Goal: Transaction & Acquisition: Purchase product/service

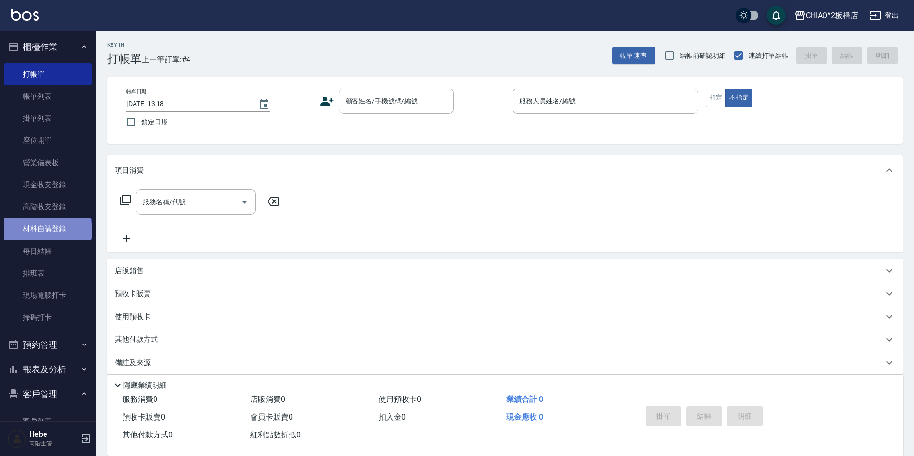
click at [47, 231] on link "材料自購登錄" at bounding box center [48, 229] width 88 height 22
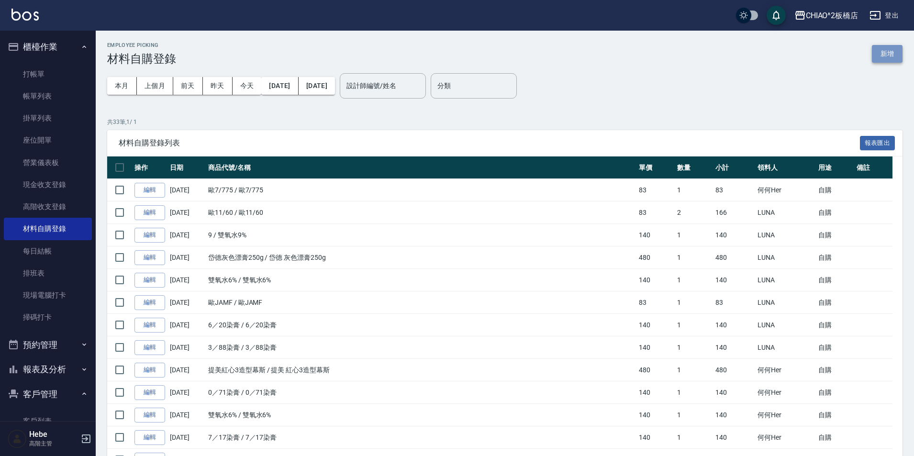
click at [889, 55] on button "新增" at bounding box center [886, 54] width 31 height 18
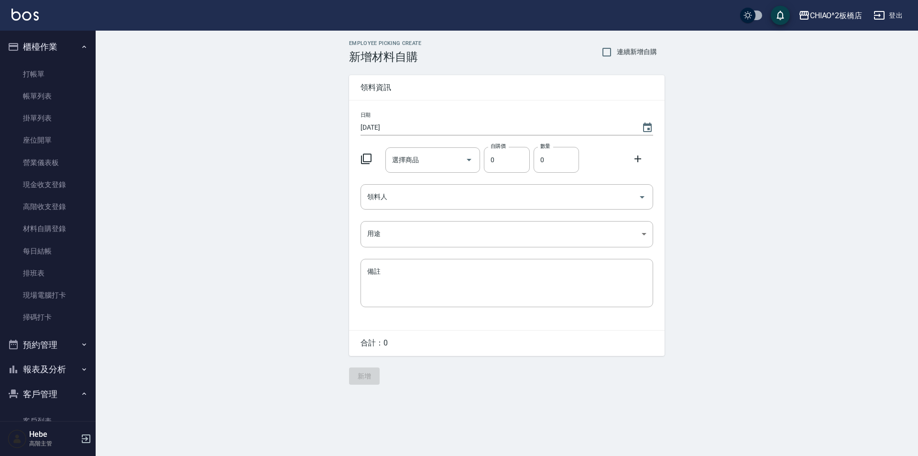
click at [366, 163] on icon at bounding box center [366, 158] width 11 height 11
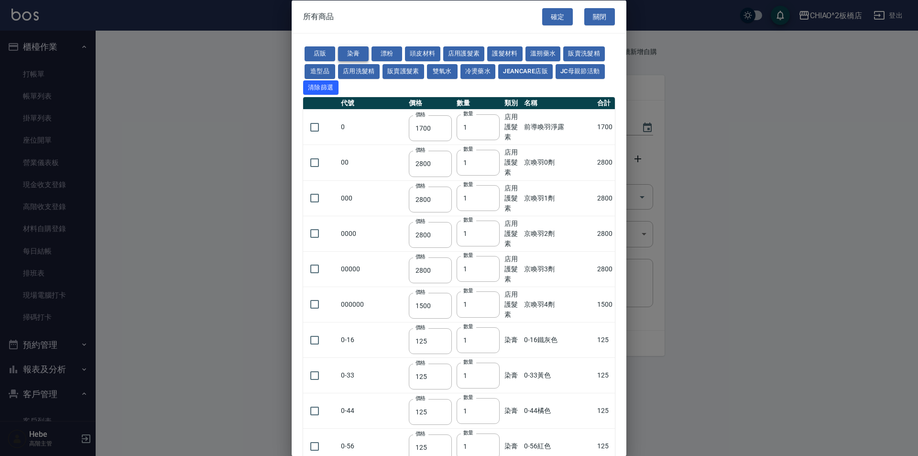
click at [351, 54] on button "染膏" at bounding box center [353, 53] width 31 height 15
type input "125"
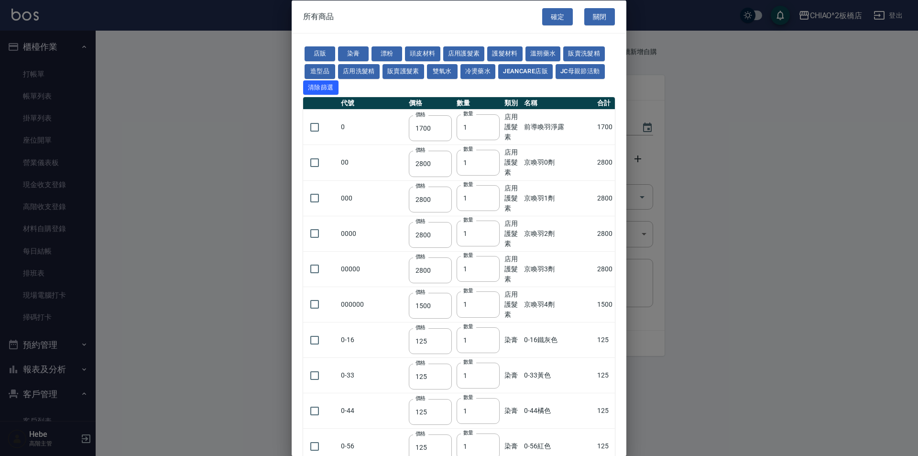
type input "125"
type input "140"
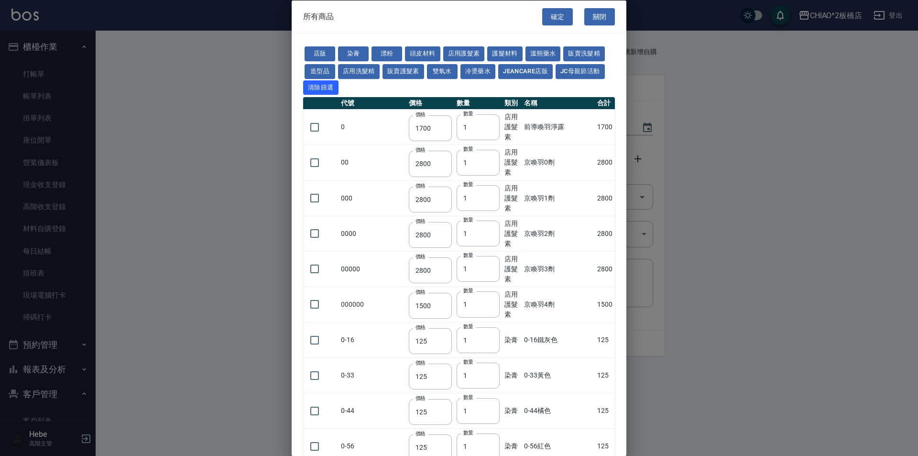
type input "140"
type input "125"
type input "140"
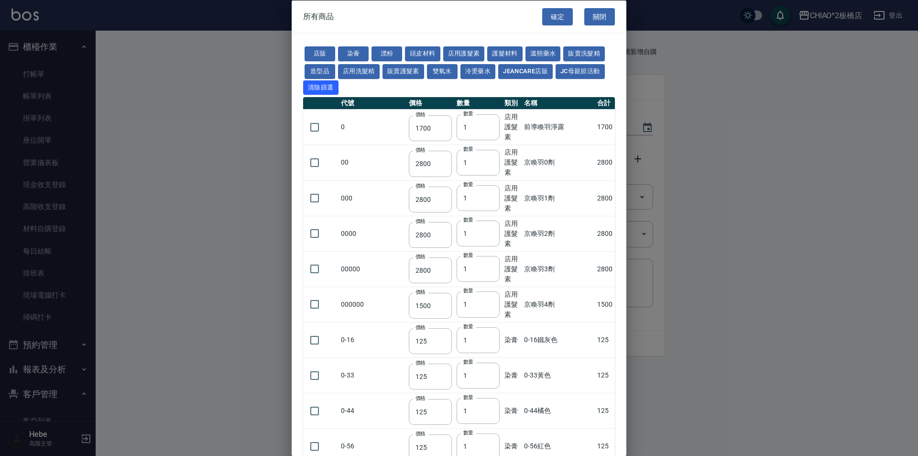
type input "140"
type input "125"
type input "150"
type input "140"
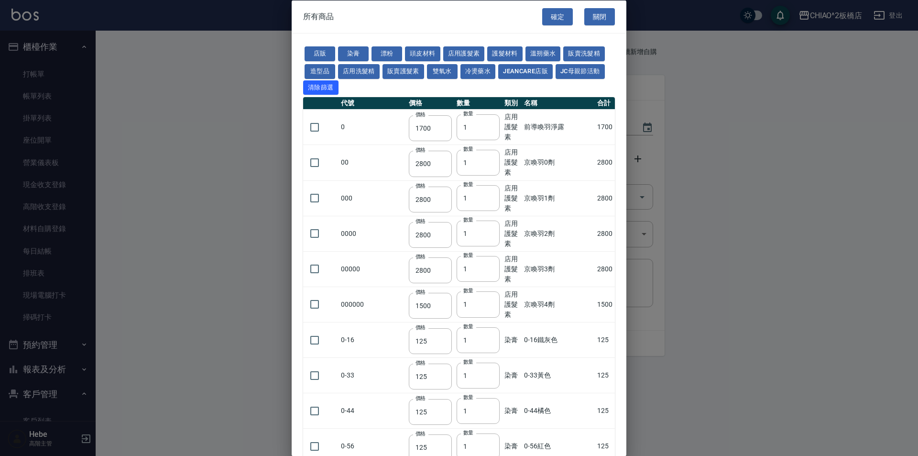
type input "125"
type input "140"
type input "150"
type input "140"
type input "125"
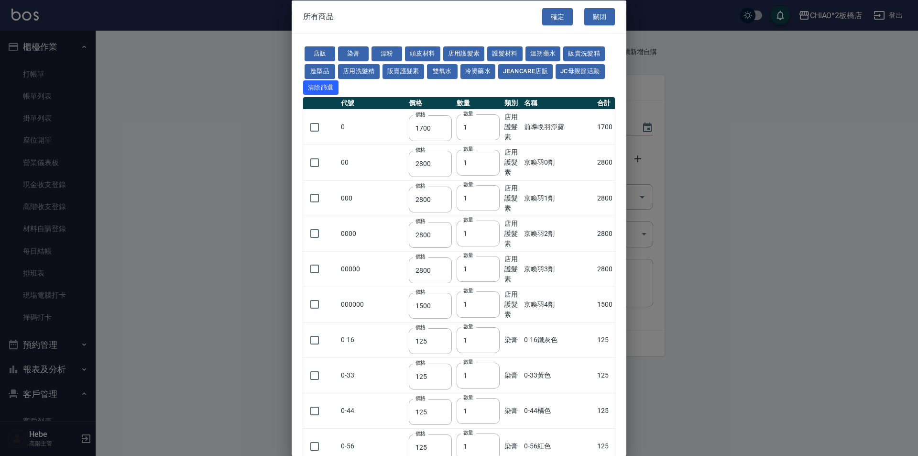
type input "125"
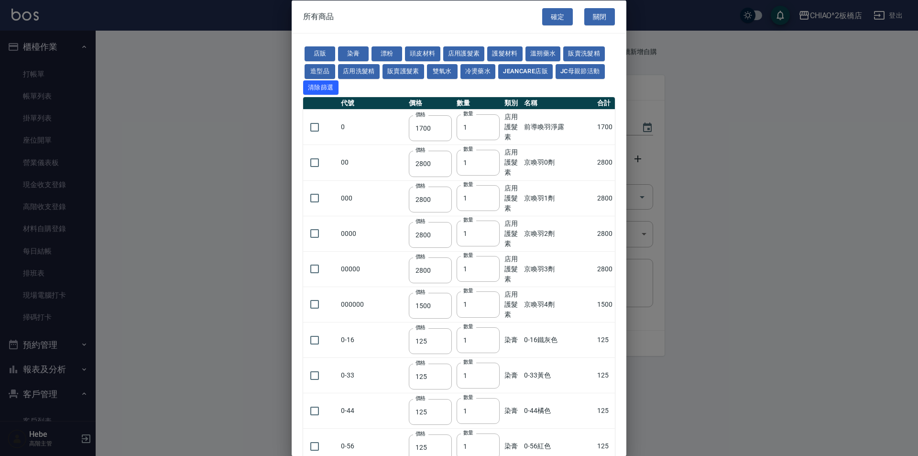
type input "125"
type input "140"
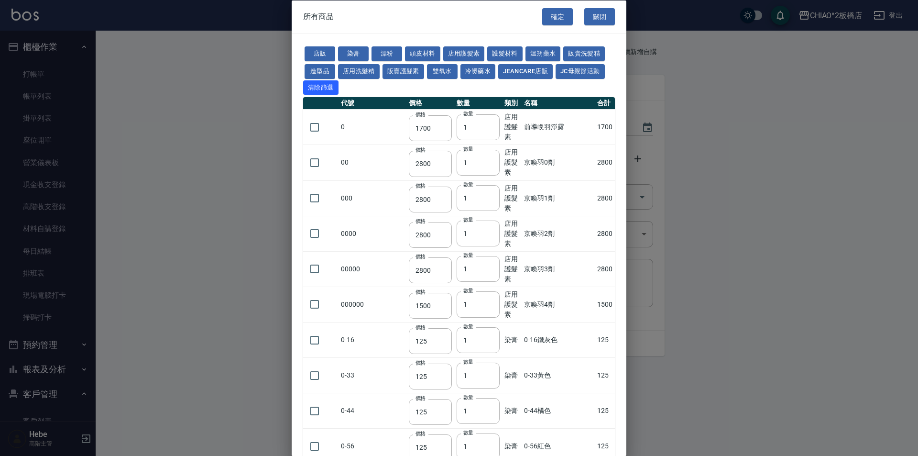
type input "140"
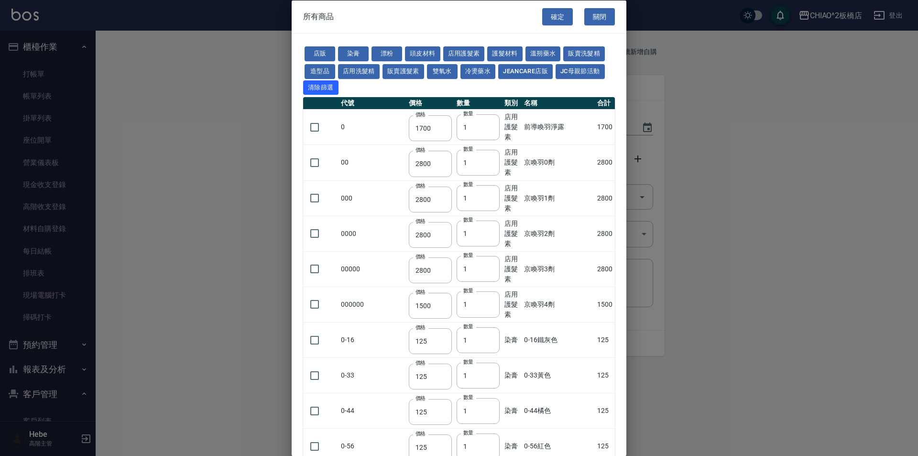
type input "125"
type input "140"
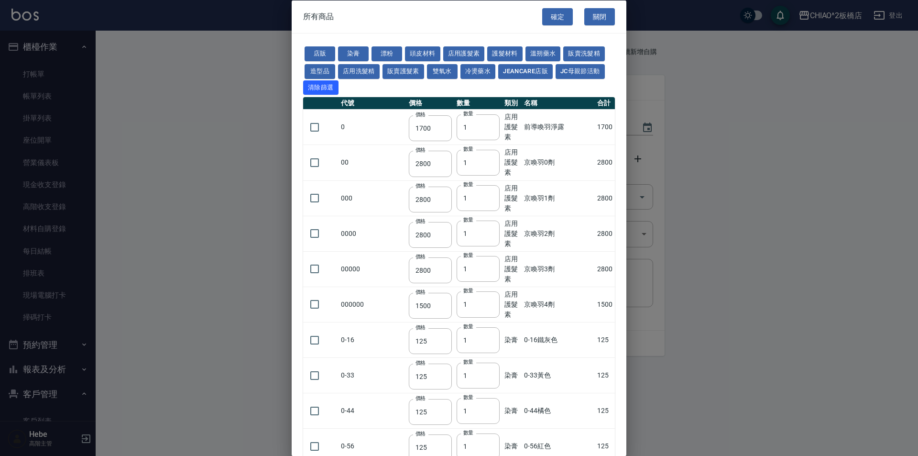
type input "140"
type input "600"
type input "83"
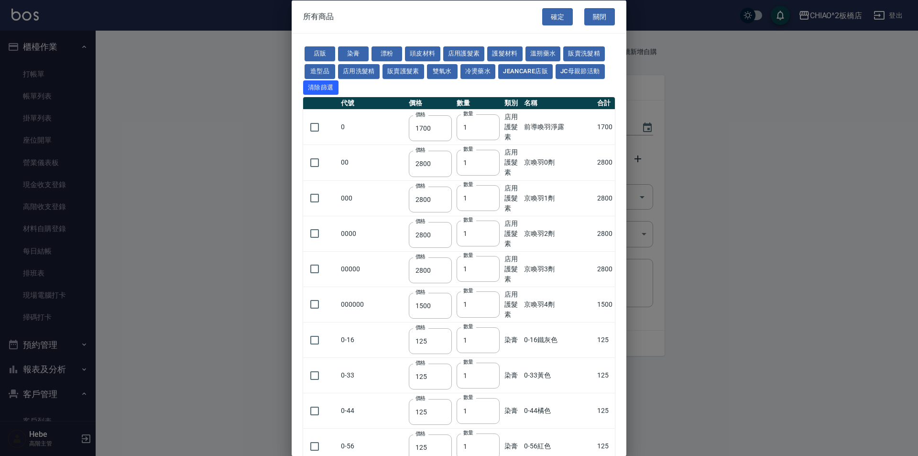
type input "83"
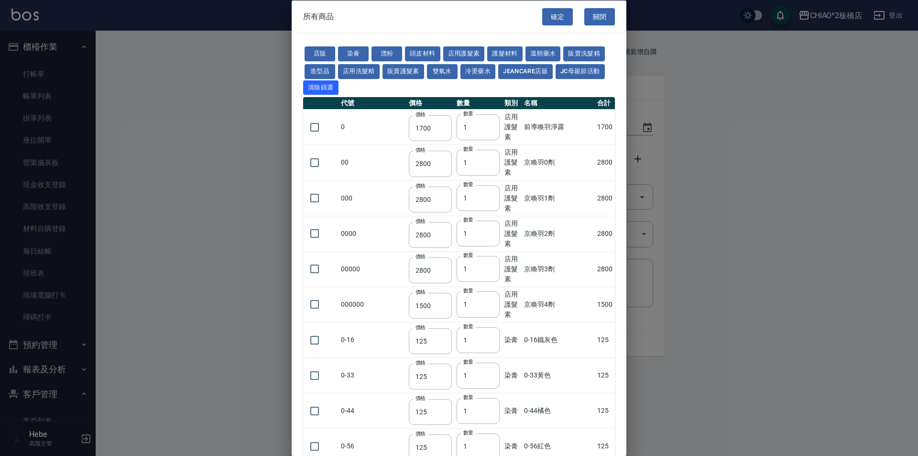
type input "83"
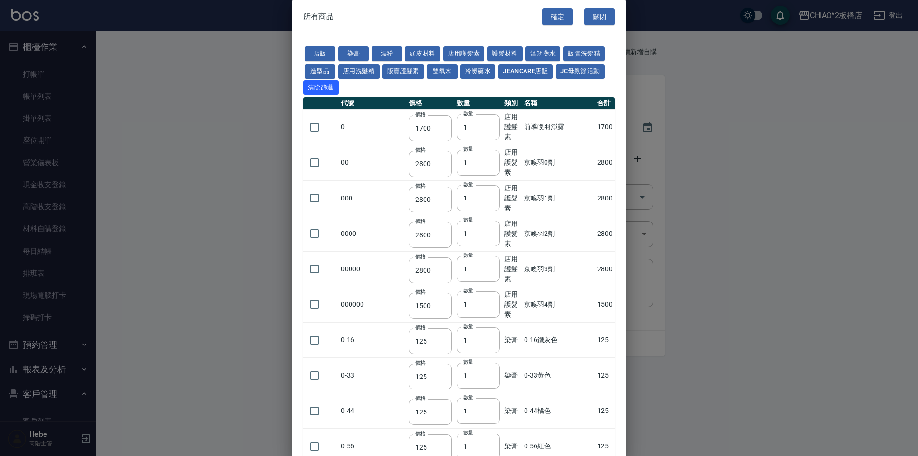
type input "83"
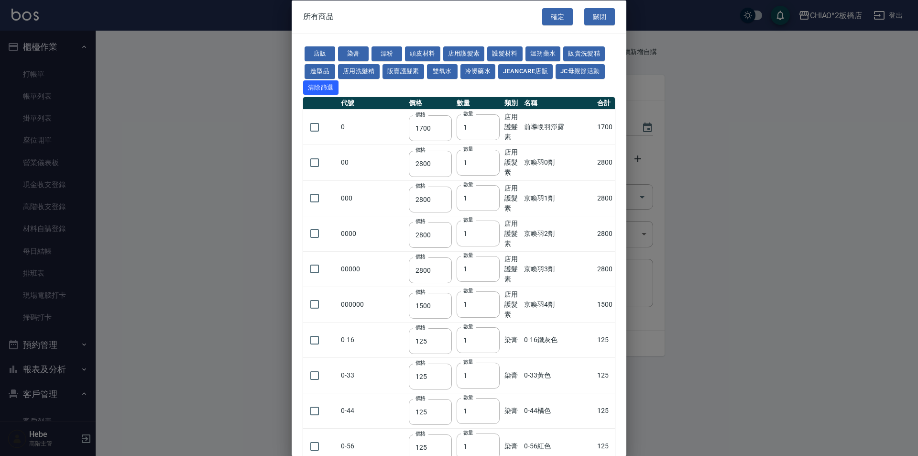
type input "83"
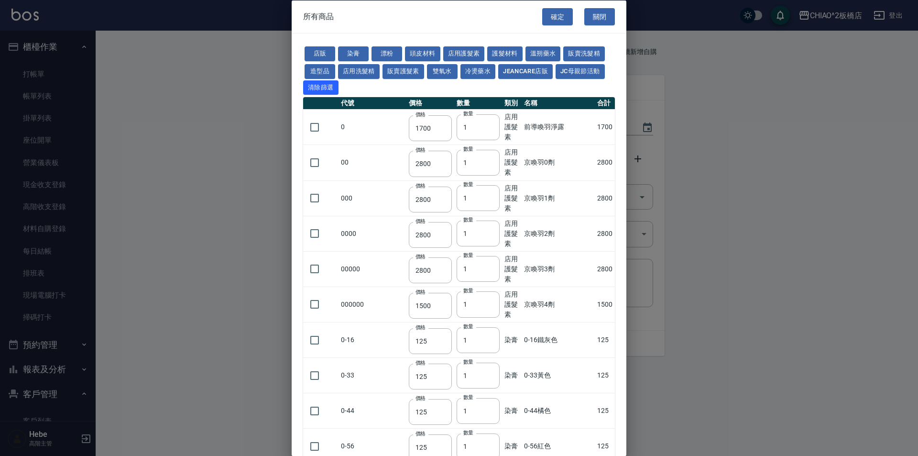
type input "83"
type input "500"
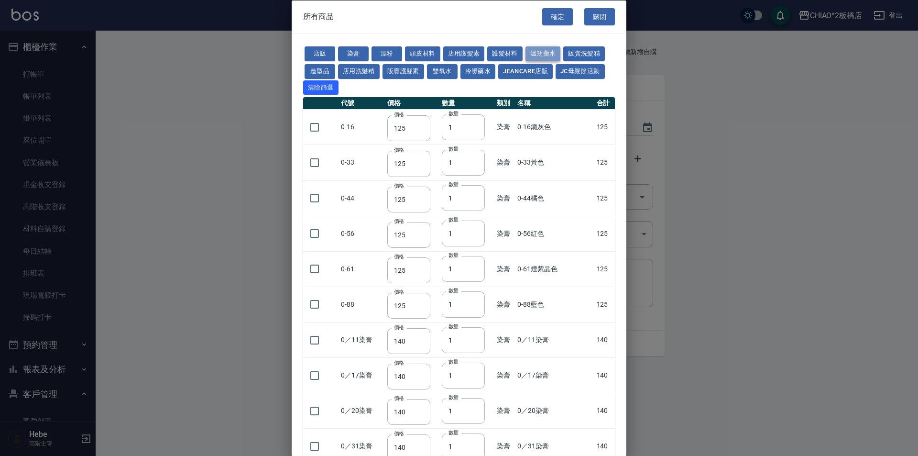
click at [540, 52] on button "溫朔藥水" at bounding box center [543, 53] width 35 height 15
type input "700"
type input "750"
type input "550"
type input "2000"
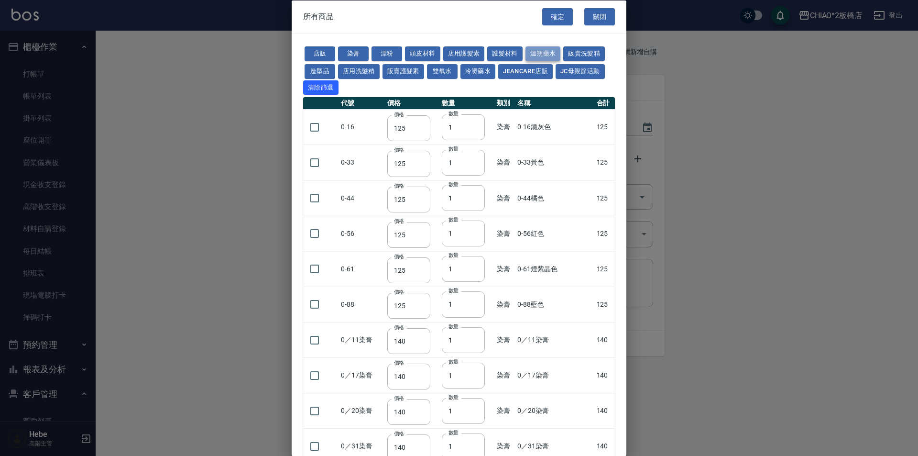
type input "3500"
type input "400"
type input "250"
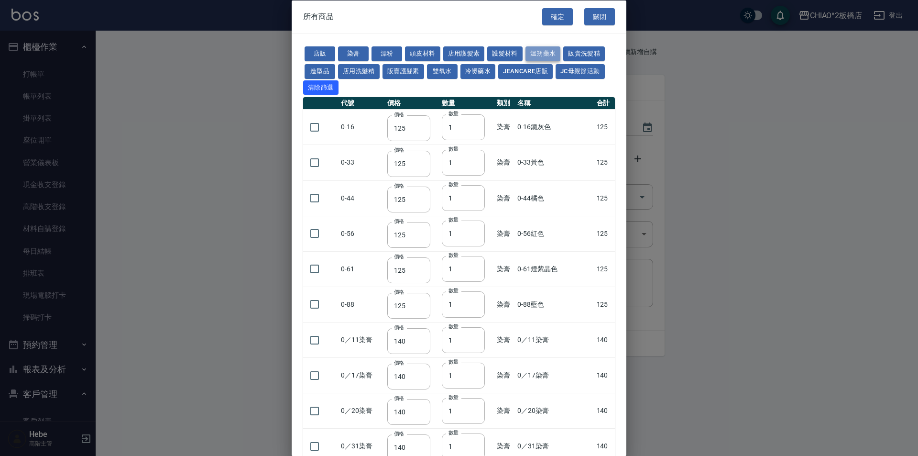
type input "250"
type input "700"
type input "900"
type input "480"
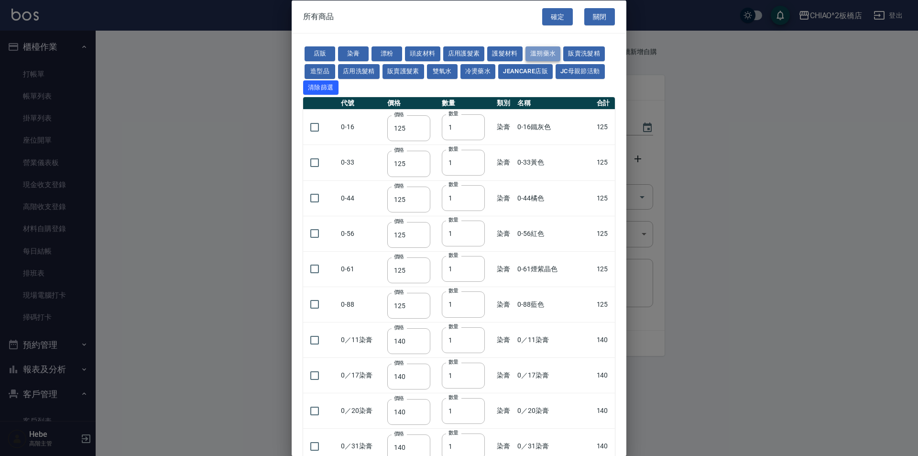
type input "480"
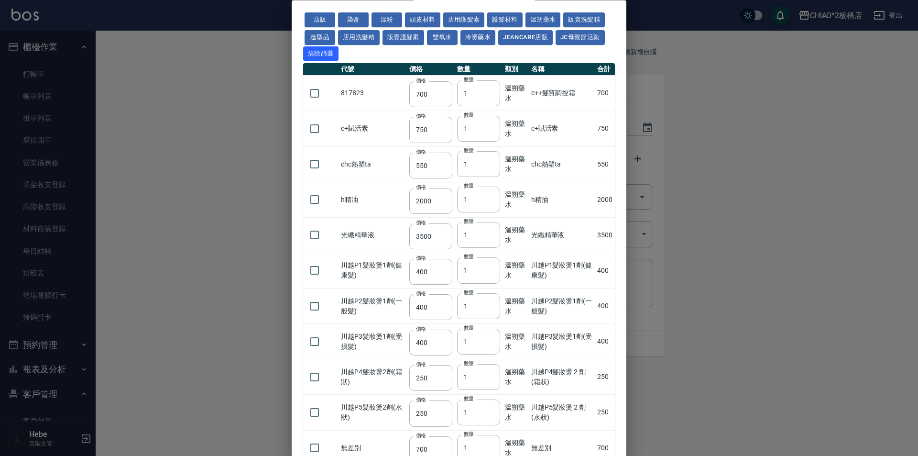
scroll to position [48, 0]
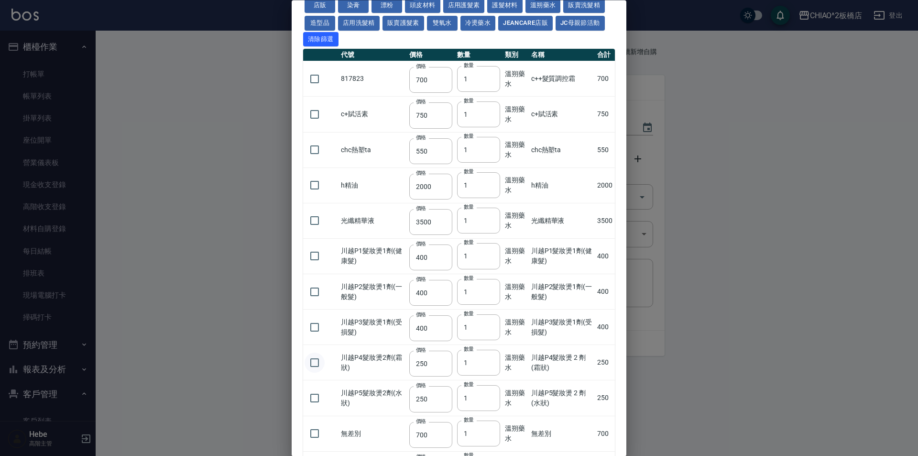
click at [314, 365] on input "checkbox" at bounding box center [315, 362] width 20 height 20
checkbox input "true"
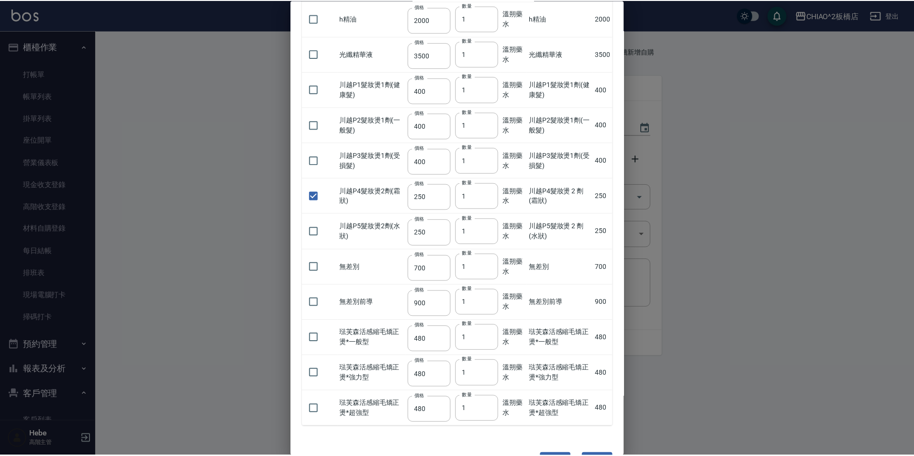
scroll to position [245, 0]
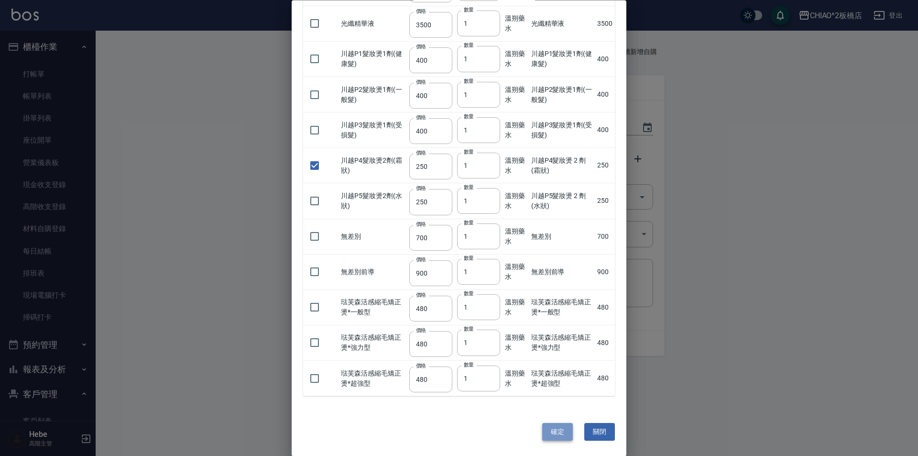
click at [560, 431] on button "確定" at bounding box center [557, 432] width 31 height 18
type input "川越P4髮妝燙 2 劑(霜狀)"
type input "250"
type input "1"
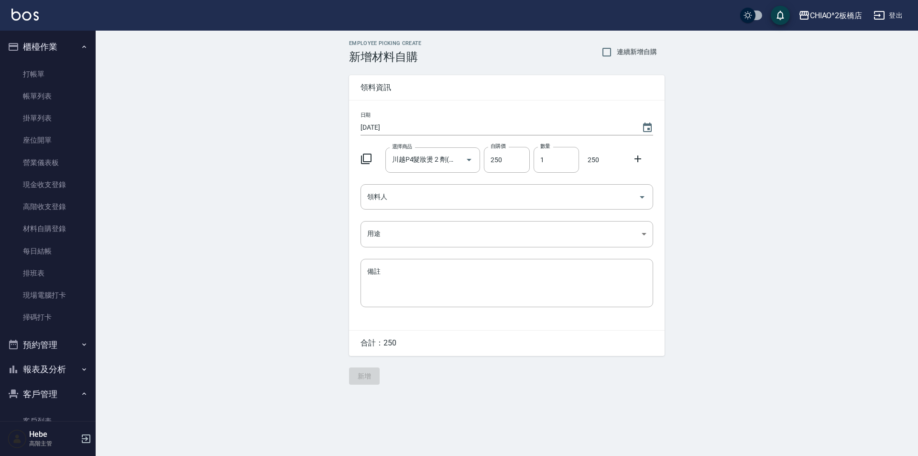
click at [370, 161] on icon at bounding box center [366, 158] width 11 height 11
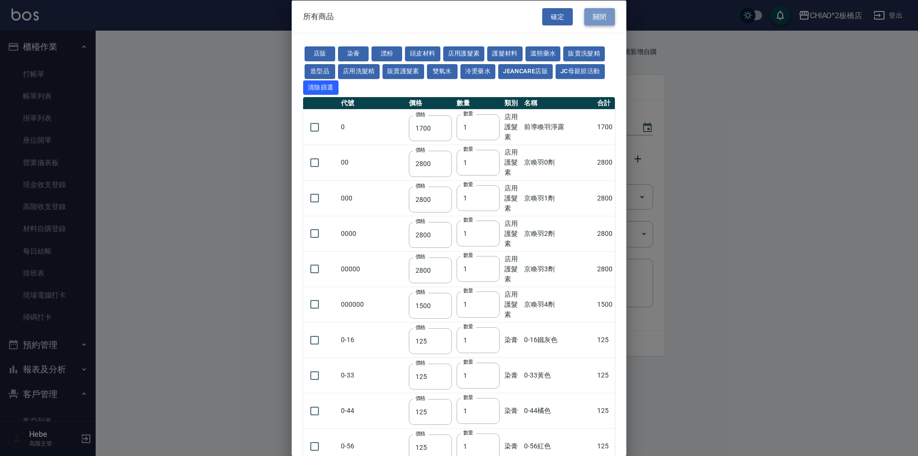
click at [589, 17] on button "關閉" at bounding box center [599, 17] width 31 height 18
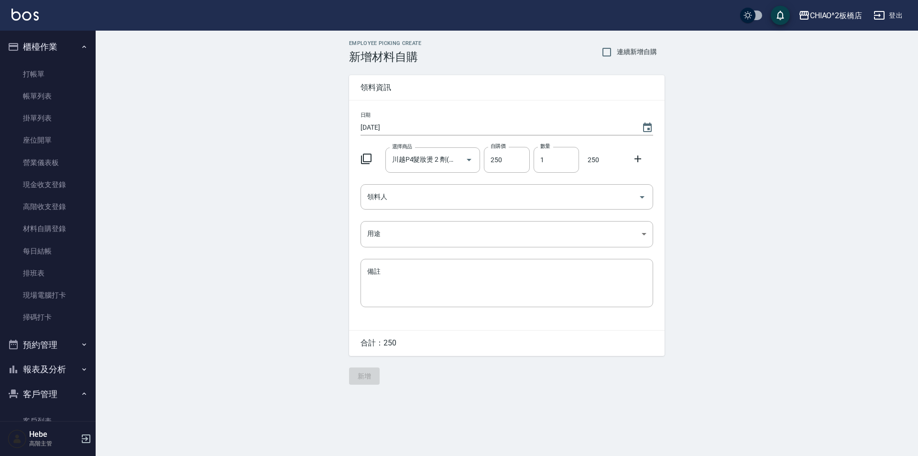
click at [370, 161] on icon at bounding box center [366, 158] width 11 height 11
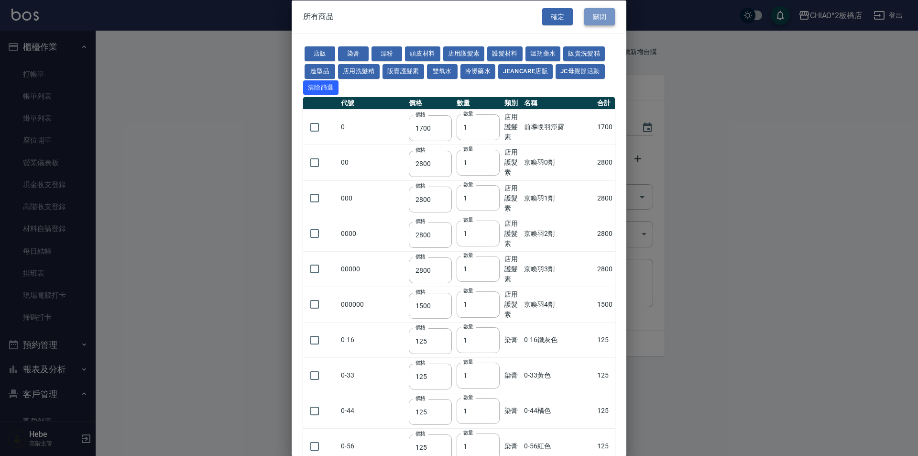
click at [594, 12] on button "關閉" at bounding box center [599, 17] width 31 height 18
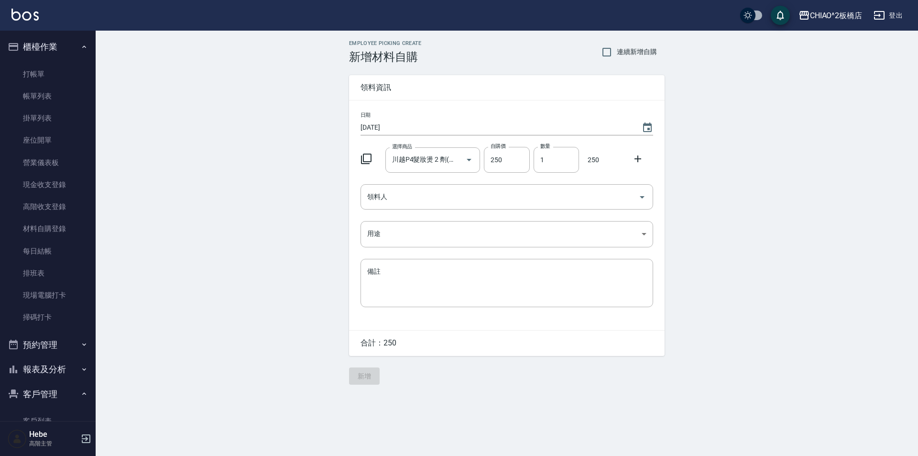
click at [638, 159] on icon at bounding box center [638, 158] width 7 height 7
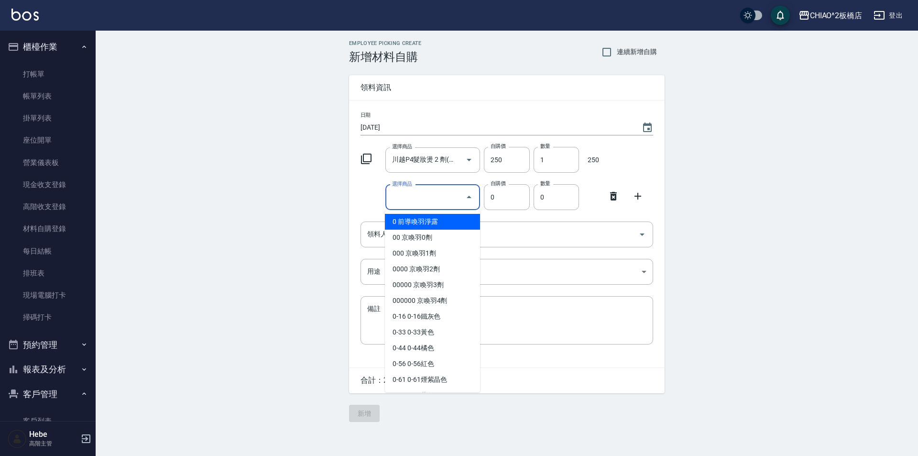
click at [435, 199] on input "選擇商品" at bounding box center [426, 197] width 72 height 17
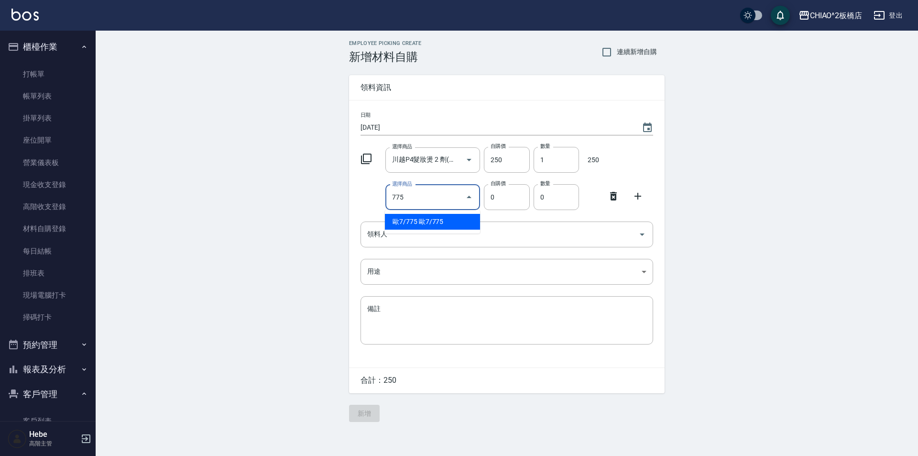
click at [448, 219] on li "歐7/775 歐7/775" at bounding box center [432, 222] width 95 height 16
type input "歐7/775"
type input "83"
type input "1"
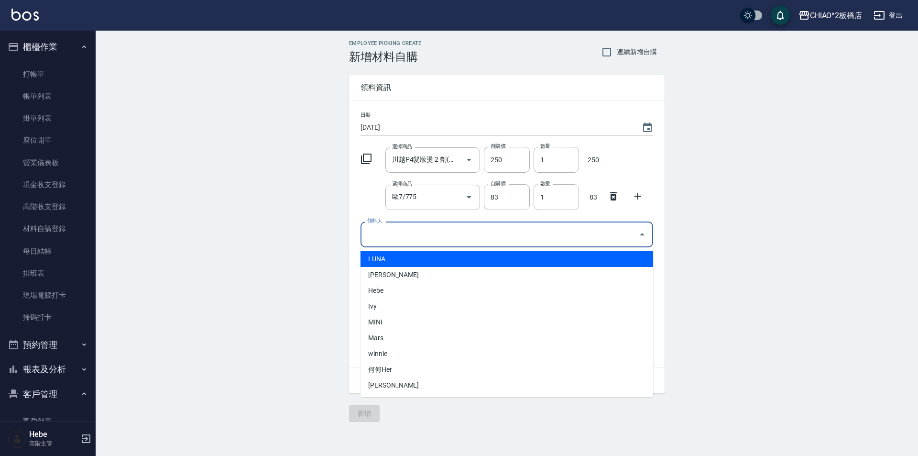
click at [471, 232] on input "領料人" at bounding box center [500, 234] width 270 height 17
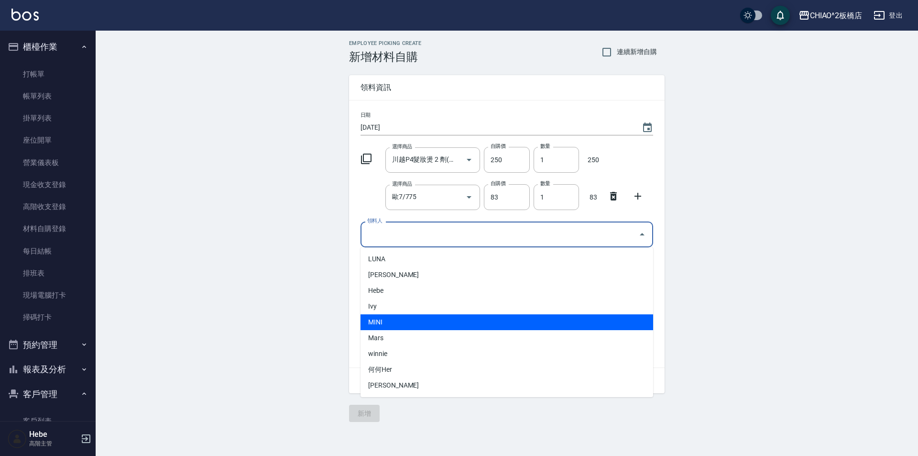
click at [439, 316] on li "MINI" at bounding box center [507, 322] width 293 height 16
type input "MINI"
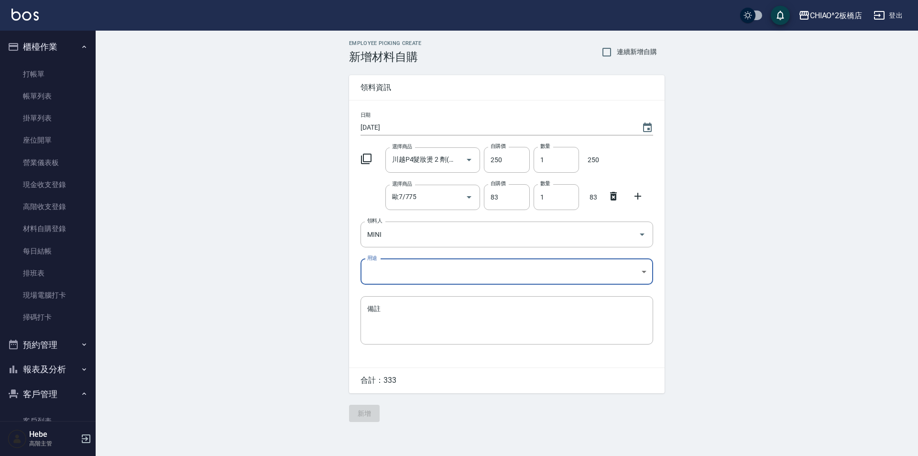
click at [429, 271] on body "CHIAO^2板橋店 登出 櫃檯作業 打帳單 帳單列表 掛單列表 座位開單 營業儀表板 現金收支登錄 高階收支登錄 材料自購登錄 每日結帳 排班表 現場電腦打…" at bounding box center [459, 228] width 918 height 456
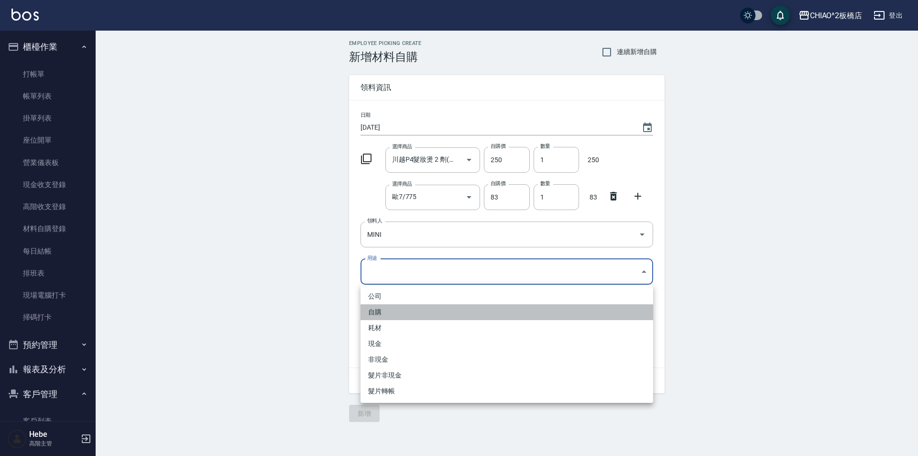
click at [419, 308] on li "自購" at bounding box center [507, 312] width 293 height 16
type input "自購"
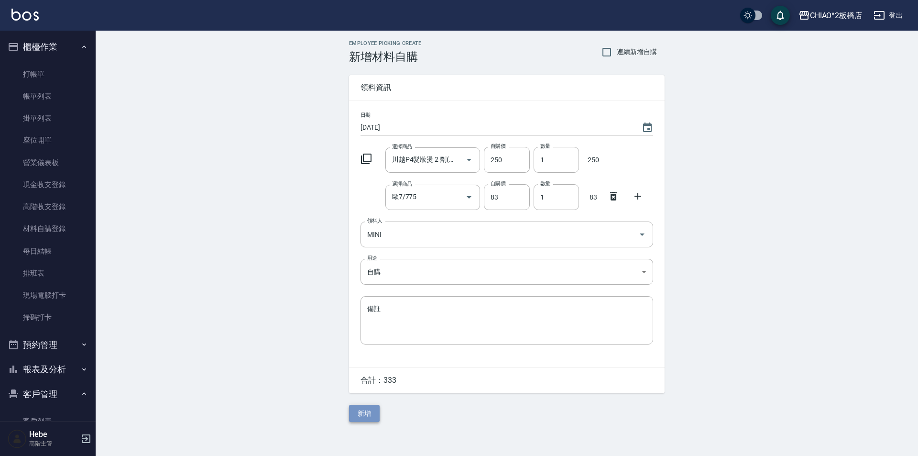
click at [371, 413] on button "新增" at bounding box center [364, 414] width 31 height 18
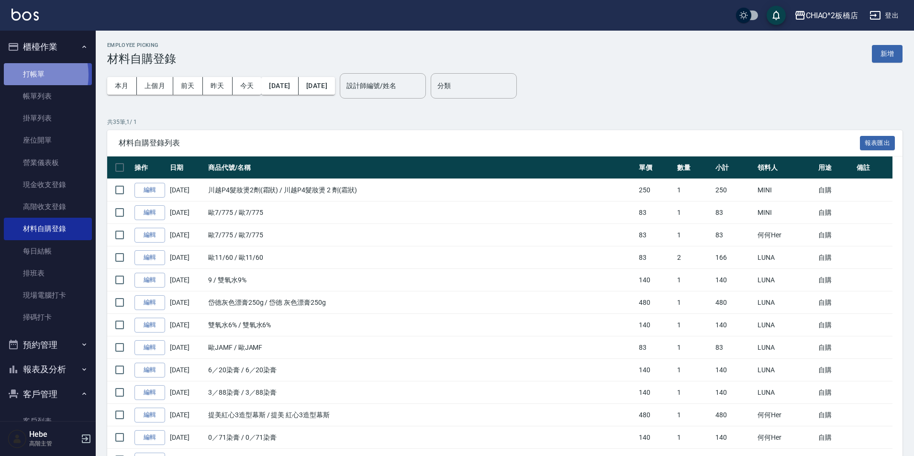
click at [22, 75] on link "打帳單" at bounding box center [48, 74] width 88 height 22
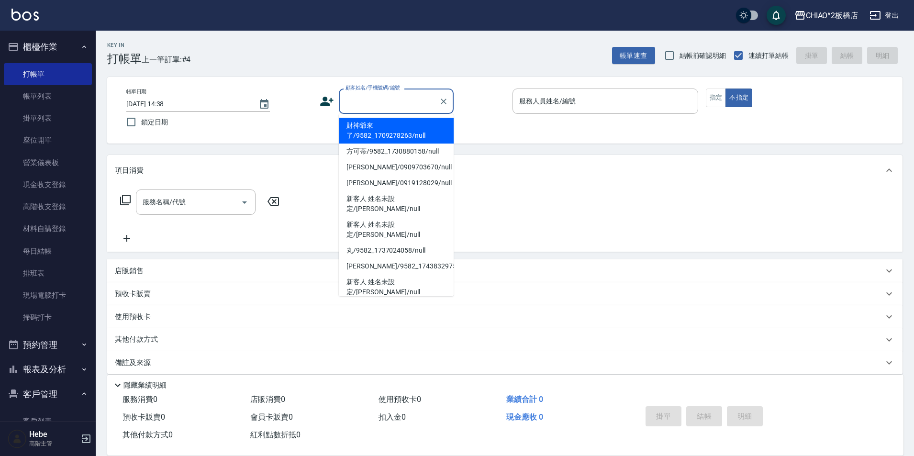
click at [383, 99] on input "顧客姓名/手機號碼/編號" at bounding box center [389, 101] width 92 height 17
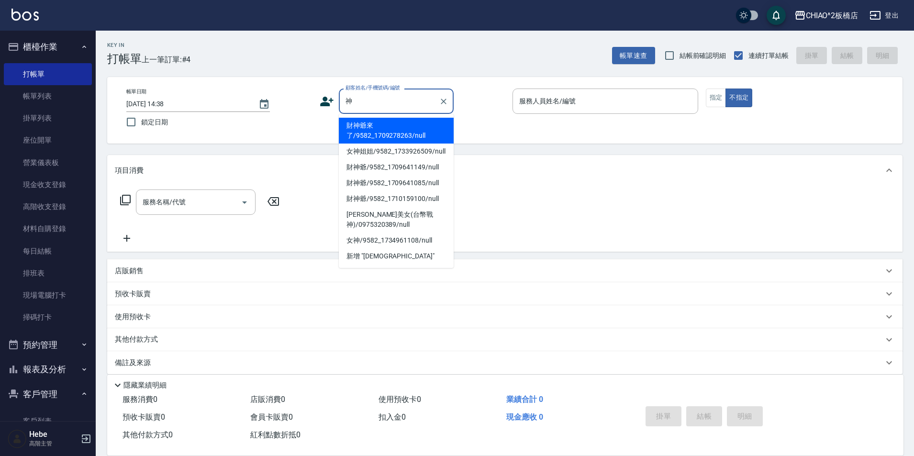
click at [386, 139] on li "財神爺來了/9582_1709278263/null" at bounding box center [396, 131] width 115 height 26
type input "財神爺來了/9582_1709278263/null"
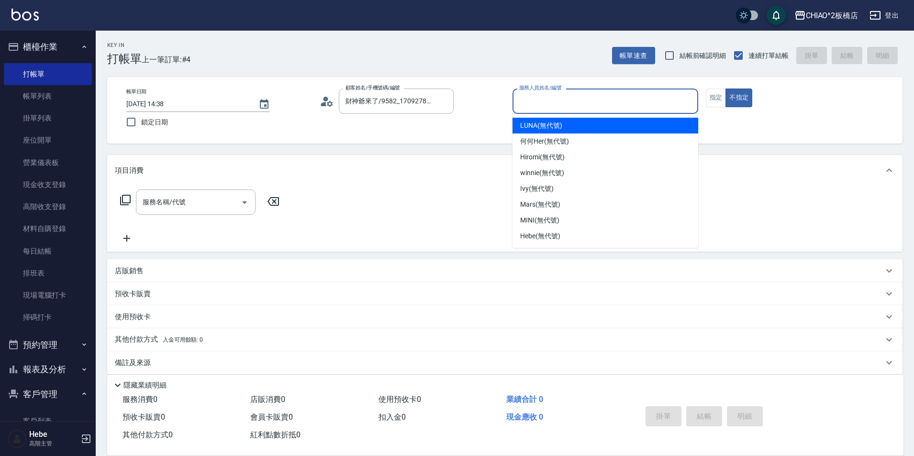
click at [558, 105] on input "服務人員姓名/編號" at bounding box center [605, 101] width 177 height 17
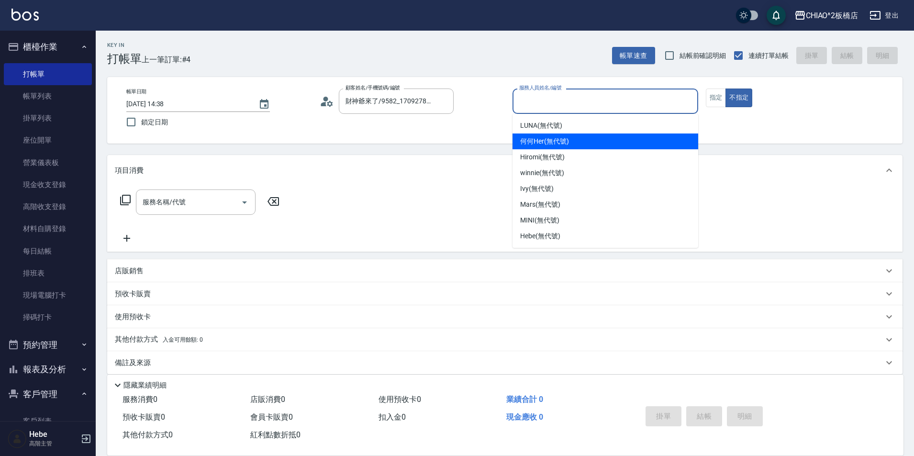
drag, startPoint x: 562, startPoint y: 136, endPoint x: 607, endPoint y: 126, distance: 46.4
click at [563, 136] on div "何何Her (無代號)" at bounding box center [605, 141] width 186 height 16
type input "何何Her (無代號)"
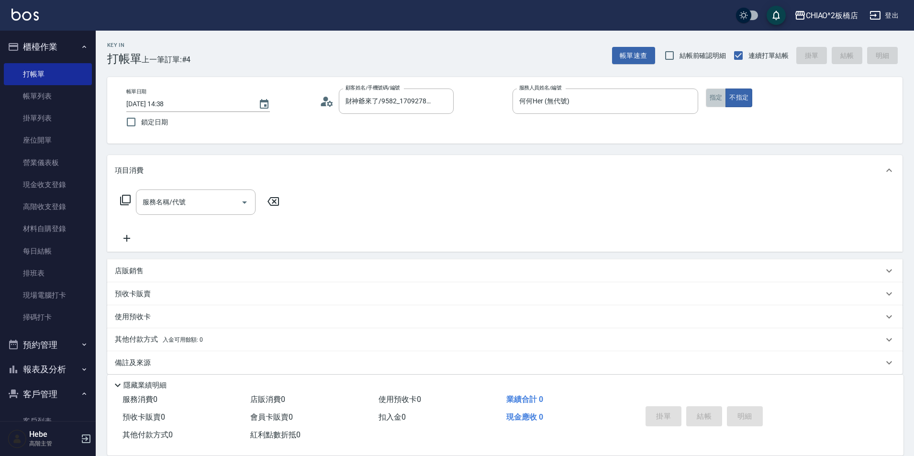
click at [721, 96] on button "指定" at bounding box center [715, 97] width 21 height 19
click at [159, 214] on div "服務名稱/代號" at bounding box center [196, 201] width 120 height 25
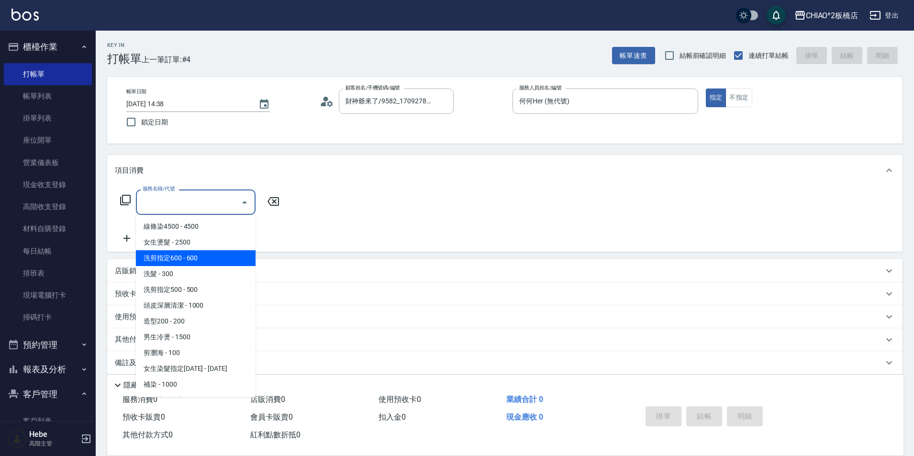
click at [207, 258] on span "洗剪指定600 - 600" at bounding box center [196, 258] width 120 height 16
type input "洗剪指定600(96678)"
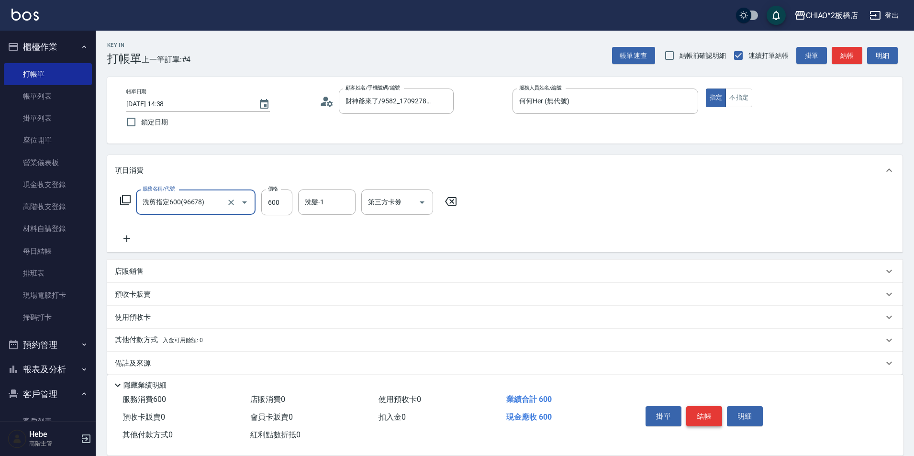
click at [710, 416] on button "結帳" at bounding box center [704, 416] width 36 height 20
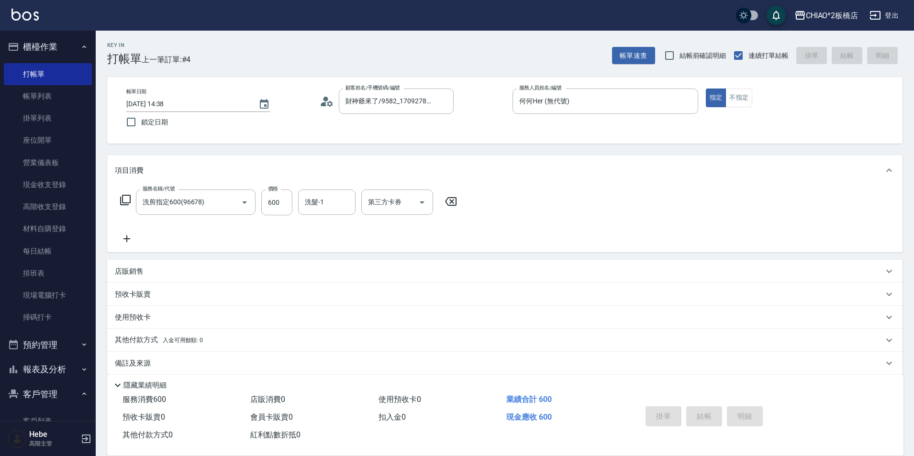
type input "[DATE] 14:39"
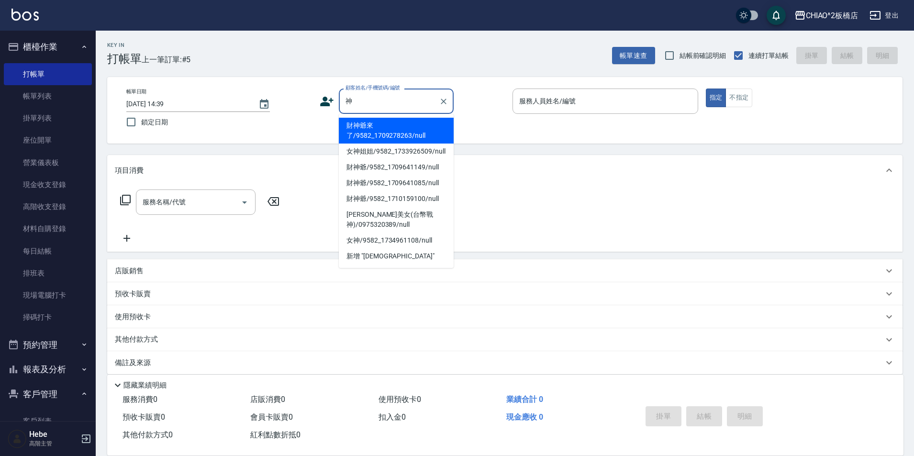
click at [389, 136] on li "財神爺來了/9582_1709278263/null" at bounding box center [396, 131] width 115 height 26
type input "財神爺來了/9582_1709278263/null"
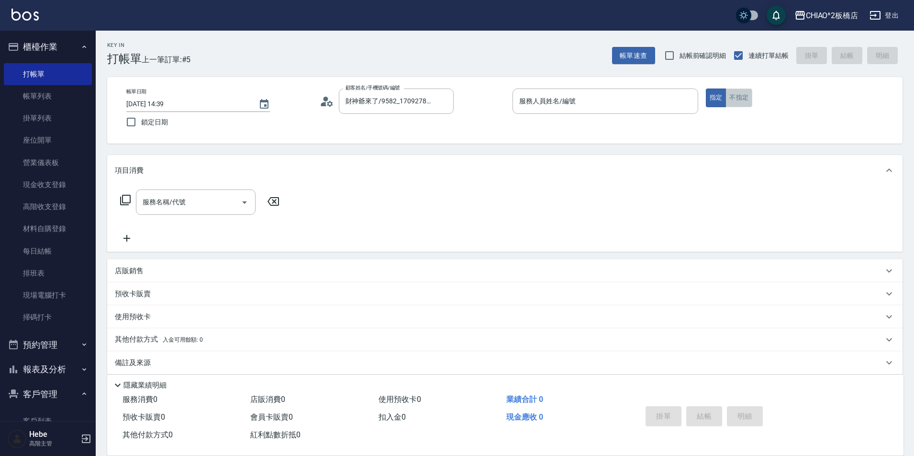
click at [743, 104] on button "不指定" at bounding box center [738, 97] width 27 height 19
click at [599, 109] on input "服務人員姓名/編號" at bounding box center [605, 101] width 177 height 17
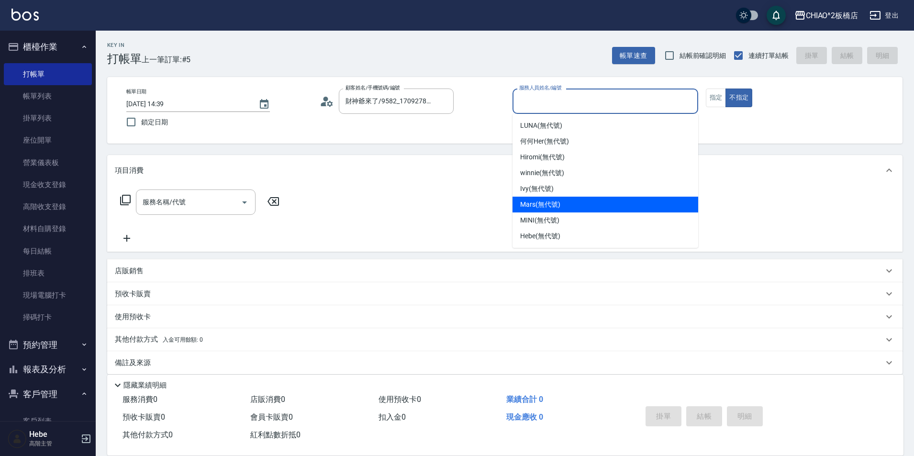
click at [574, 211] on div "Mars (無代號)" at bounding box center [605, 205] width 186 height 16
type input "Mars(無代號)"
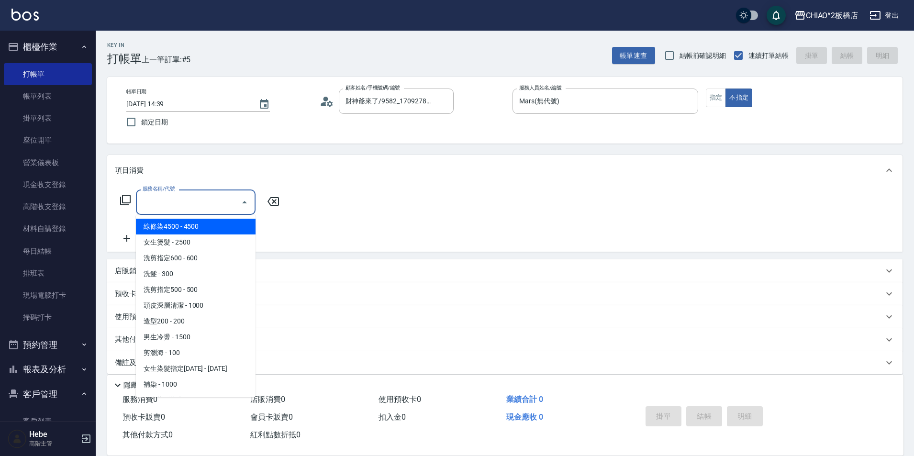
click at [199, 196] on input "服務名稱/代號" at bounding box center [188, 202] width 97 height 17
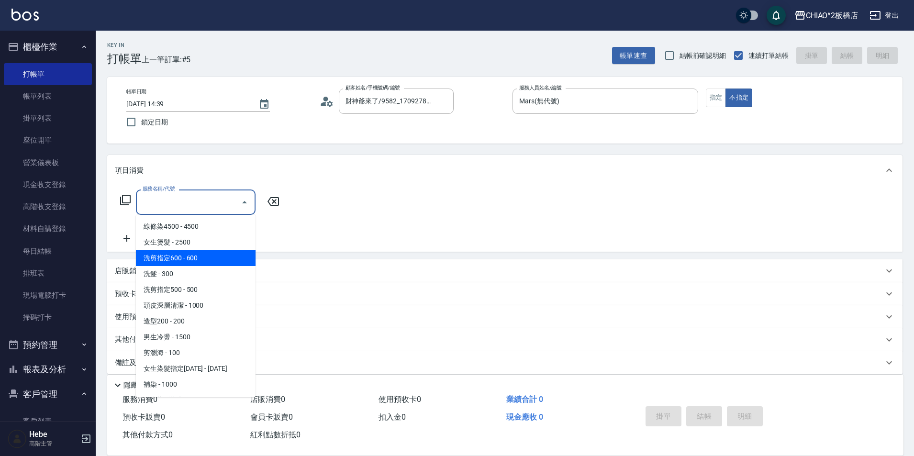
click at [195, 254] on span "洗剪指定600 - 600" at bounding box center [196, 258] width 120 height 16
type input "洗剪指定600(96678)"
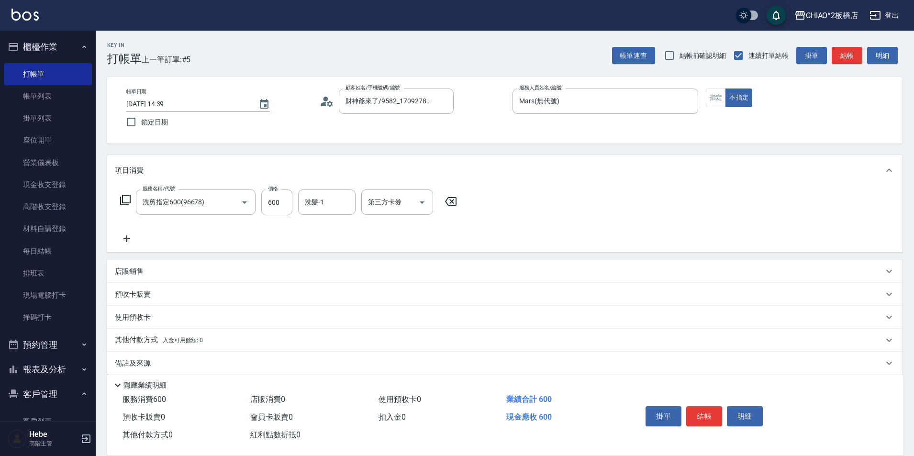
click at [293, 208] on div "服務名稱/代號 洗剪指定600(96678) 服務名稱/代號 價格 600 價格 洗髮-1 洗髮-1 第三方卡券 第三方卡券" at bounding box center [289, 202] width 348 height 26
click at [286, 204] on input "600" at bounding box center [276, 202] width 31 height 26
type input "615"
click at [150, 321] on p "使用預收卡" at bounding box center [133, 317] width 36 height 10
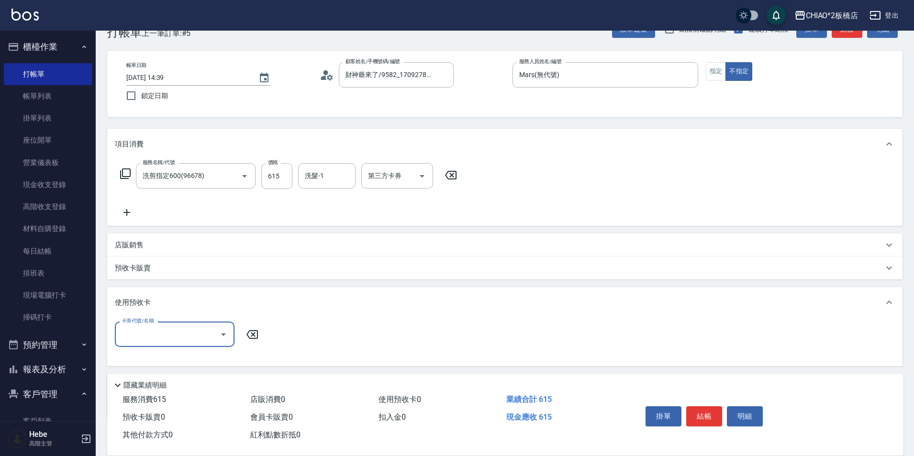
scroll to position [48, 0]
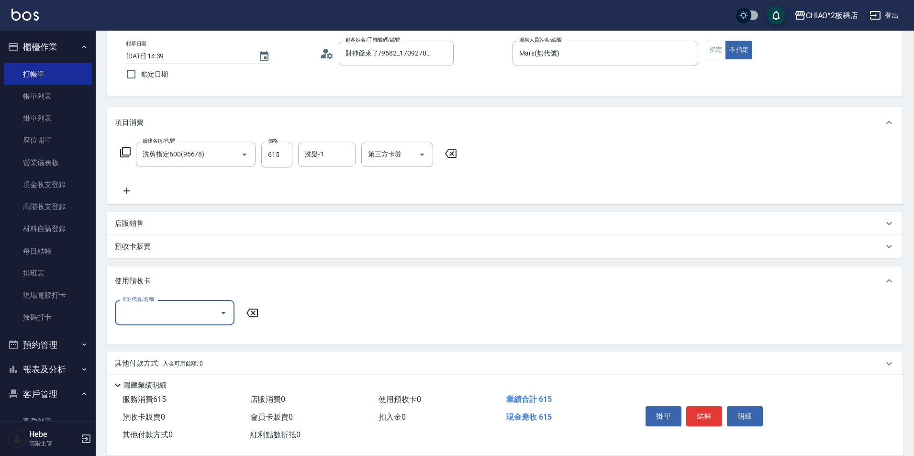
click at [205, 359] on div "其他付款方式 入金可用餘額: 0" at bounding box center [499, 363] width 768 height 11
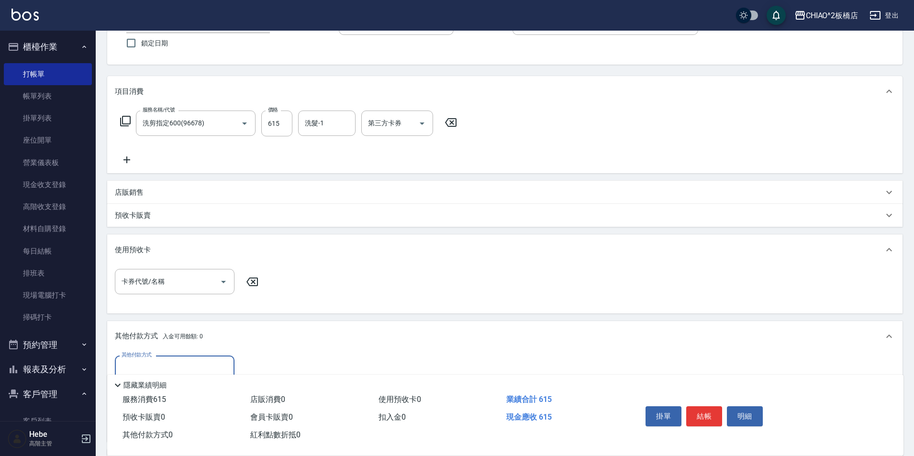
scroll to position [96, 0]
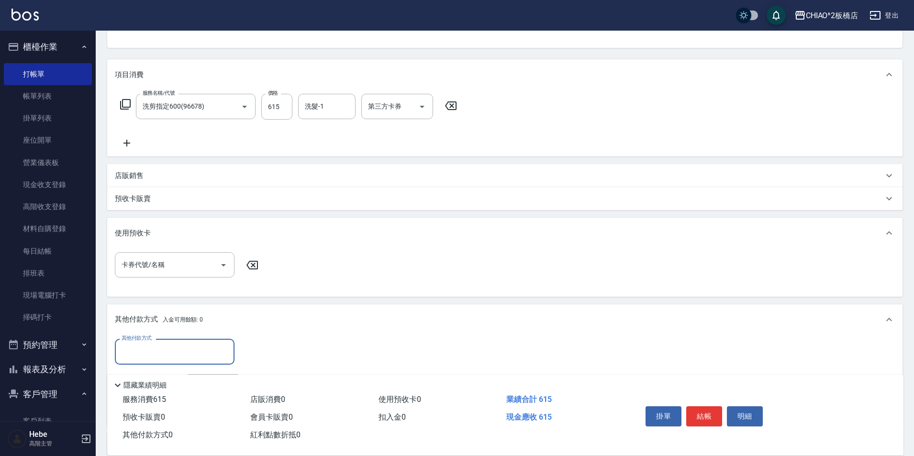
click at [192, 346] on input "其他付款方式" at bounding box center [174, 351] width 111 height 17
click at [188, 375] on span "信用卡" at bounding box center [175, 376] width 120 height 16
type input "信用卡"
type input "615"
click at [705, 412] on button "結帳" at bounding box center [704, 416] width 36 height 20
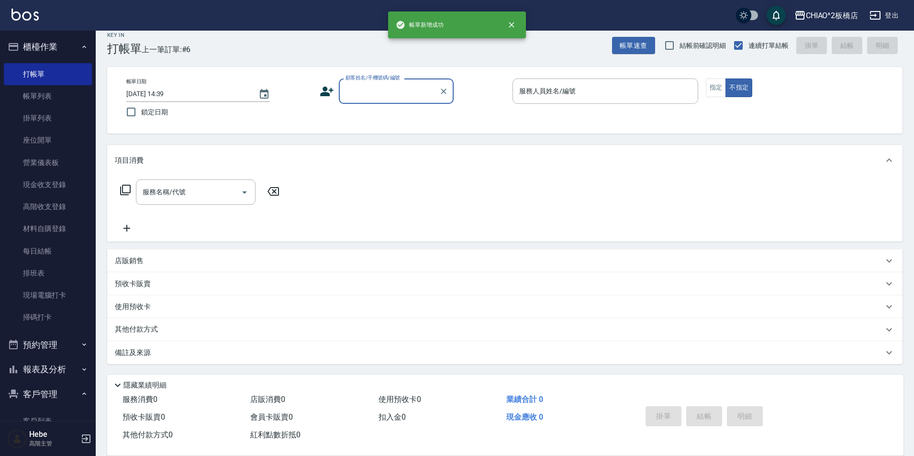
scroll to position [10, 0]
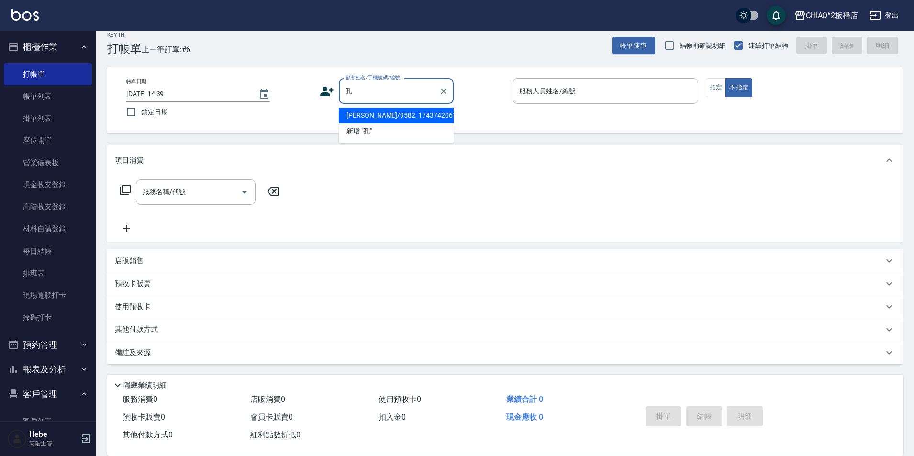
click at [388, 122] on li "[PERSON_NAME]/9582_1743742061/null" at bounding box center [396, 116] width 115 height 16
type input "[PERSON_NAME]/9582_1743742061/null"
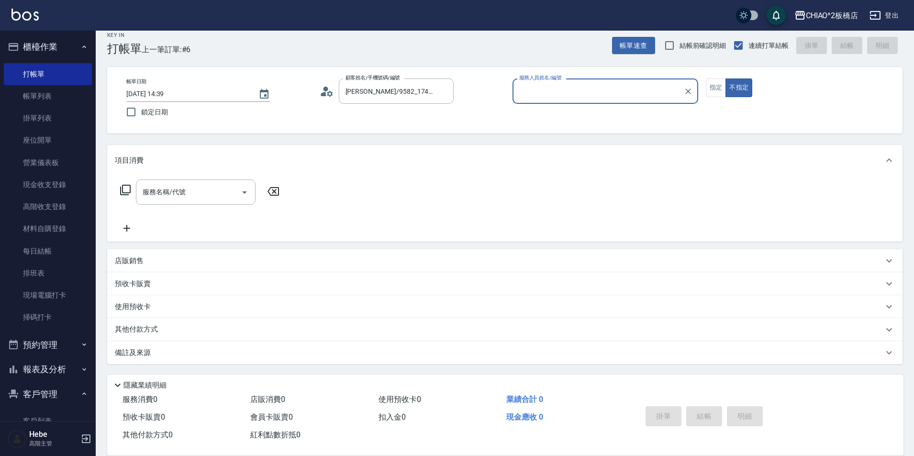
type input "何何Her (無代號)"
click at [543, 90] on input "何何Her (無代號)" at bounding box center [598, 91] width 163 height 17
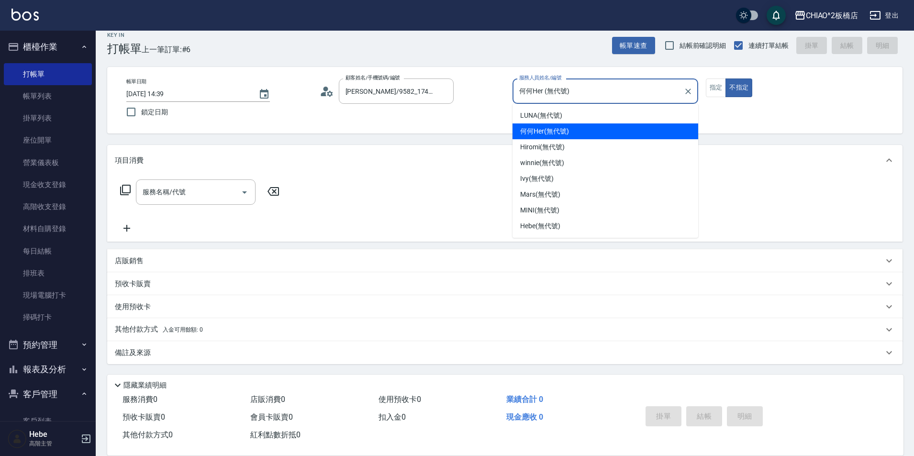
click at [553, 130] on span "何何Her (無代號)" at bounding box center [544, 131] width 49 height 10
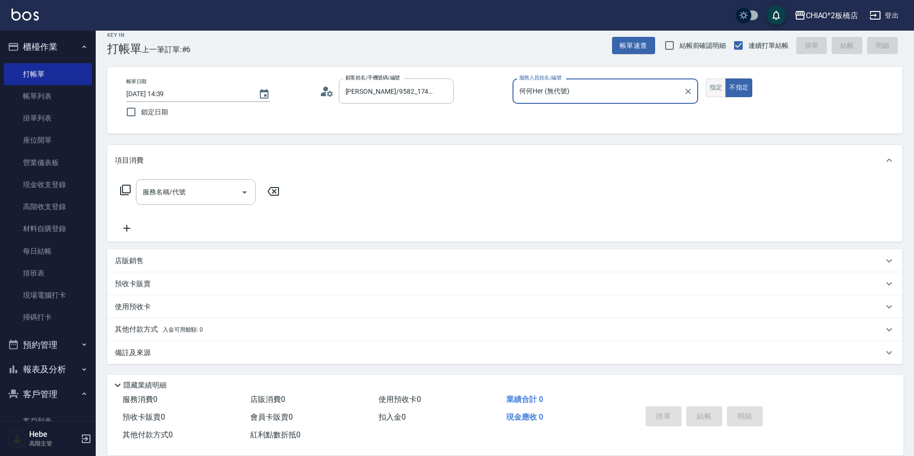
click at [711, 86] on button "指定" at bounding box center [715, 87] width 21 height 19
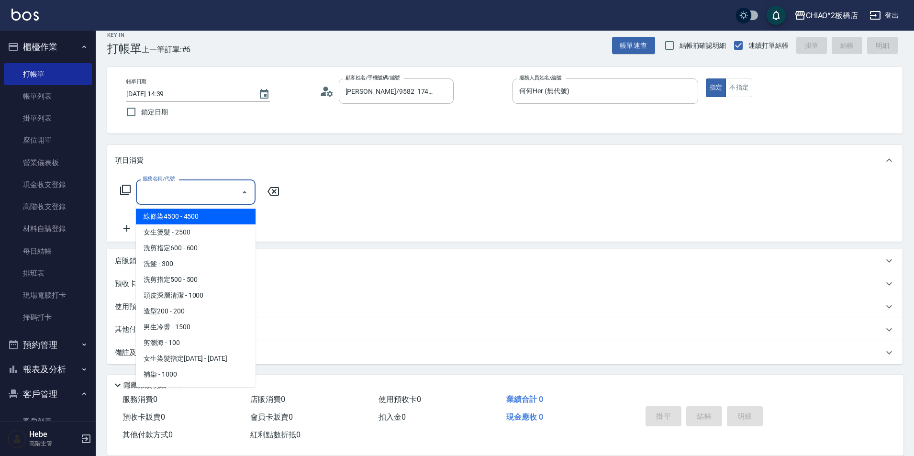
click at [200, 194] on input "服務名稱/代號" at bounding box center [188, 192] width 97 height 17
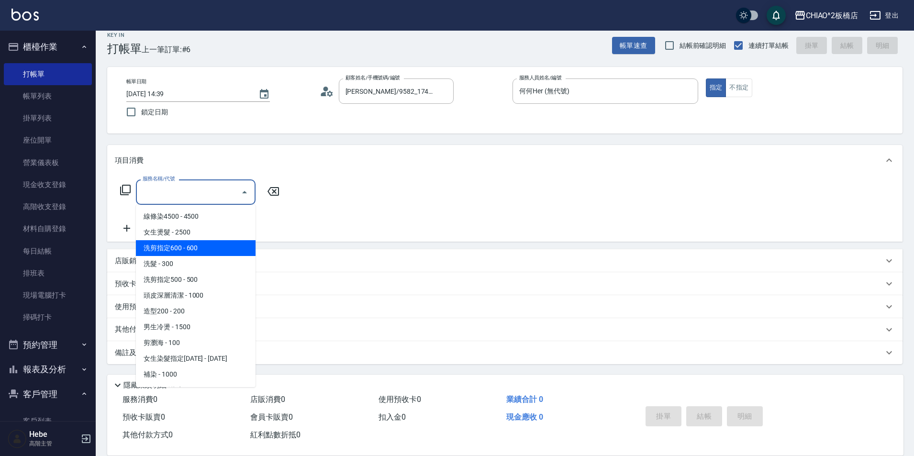
click at [194, 249] on span "洗剪指定600 - 600" at bounding box center [196, 248] width 120 height 16
type input "洗剪指定600(96678)"
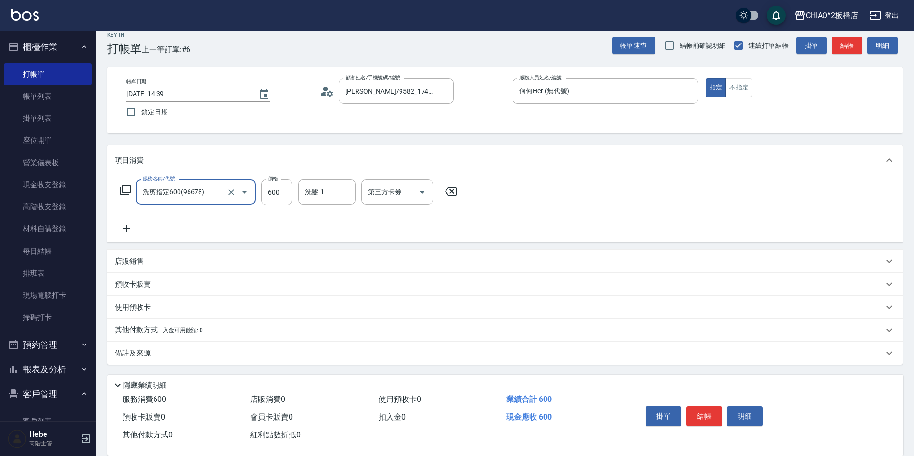
scroll to position [11, 0]
click at [168, 331] on span "入金可用餘額: 0" at bounding box center [183, 329] width 41 height 7
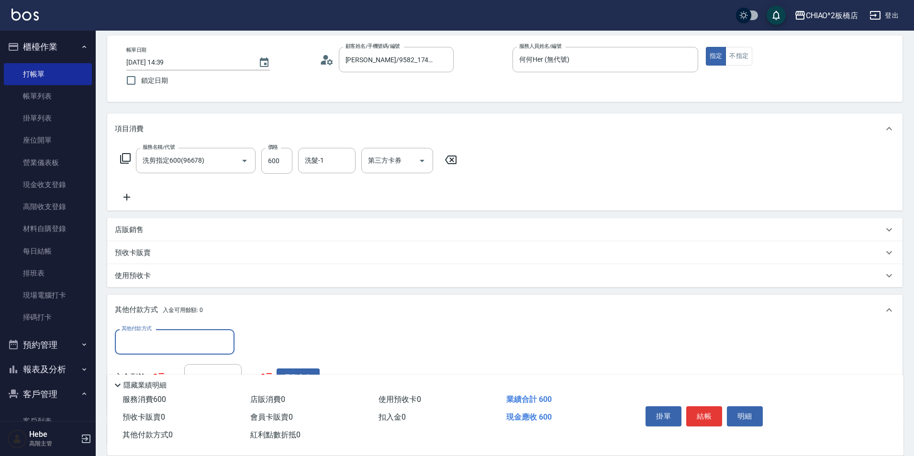
scroll to position [58, 0]
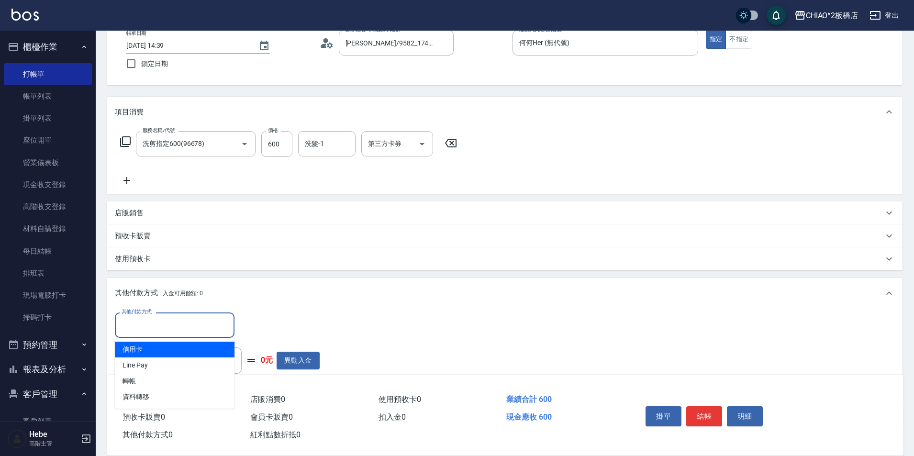
click at [168, 331] on input "其他付款方式" at bounding box center [174, 325] width 111 height 17
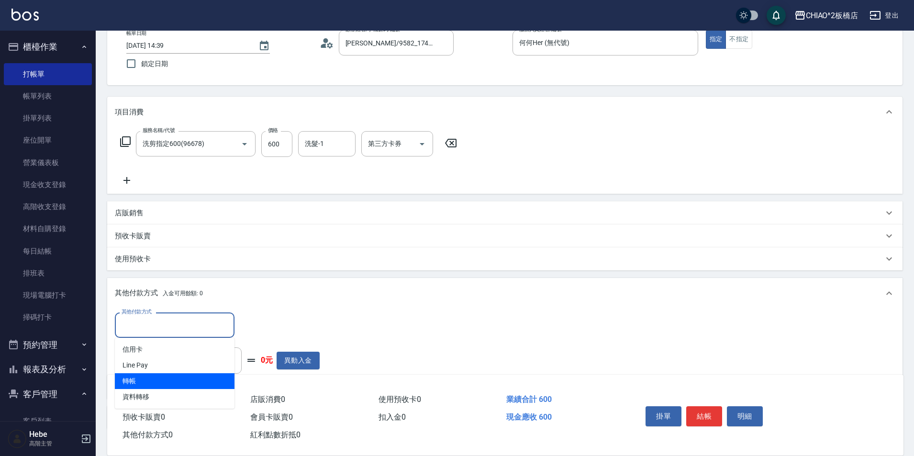
click at [179, 376] on span "轉帳" at bounding box center [175, 381] width 120 height 16
type input "轉帳"
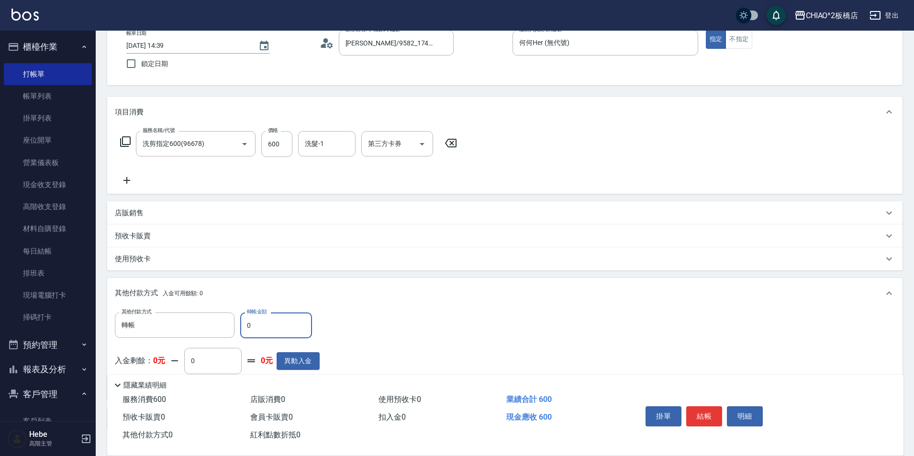
click at [263, 330] on input "0" at bounding box center [276, 325] width 72 height 26
type input "600"
click at [706, 412] on button "結帳" at bounding box center [704, 416] width 36 height 20
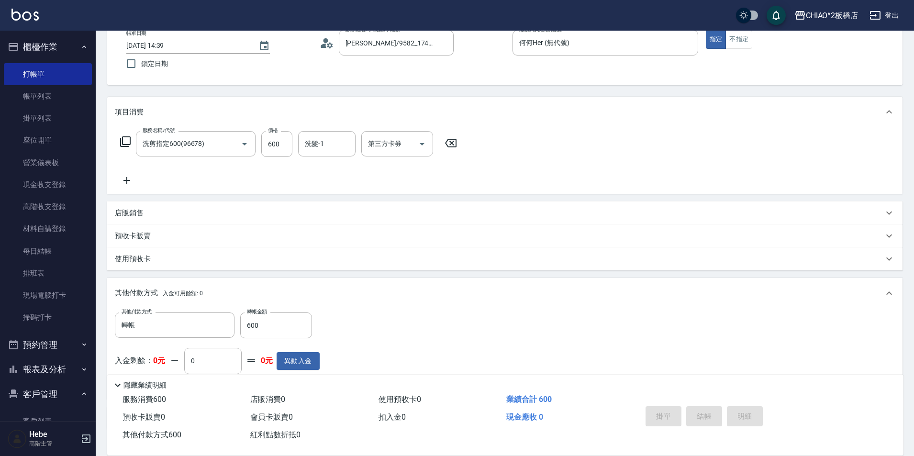
type input "[DATE] 14:40"
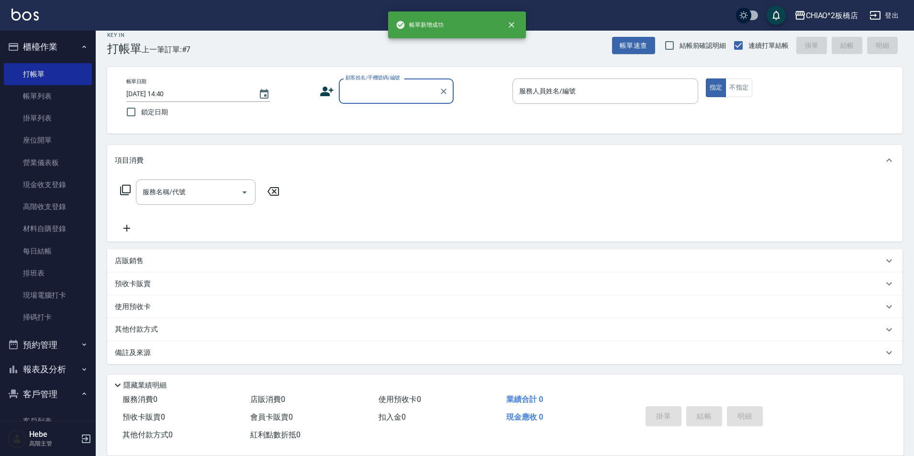
scroll to position [10, 0]
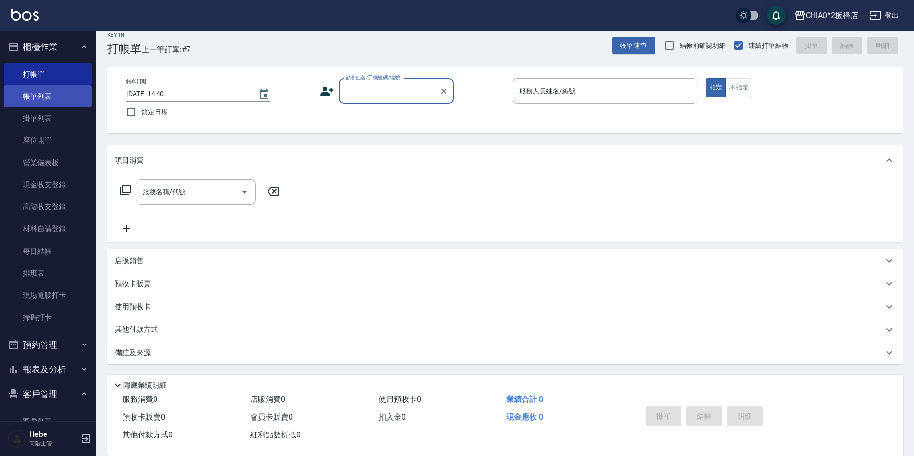
click at [38, 98] on link "帳單列表" at bounding box center [48, 96] width 88 height 22
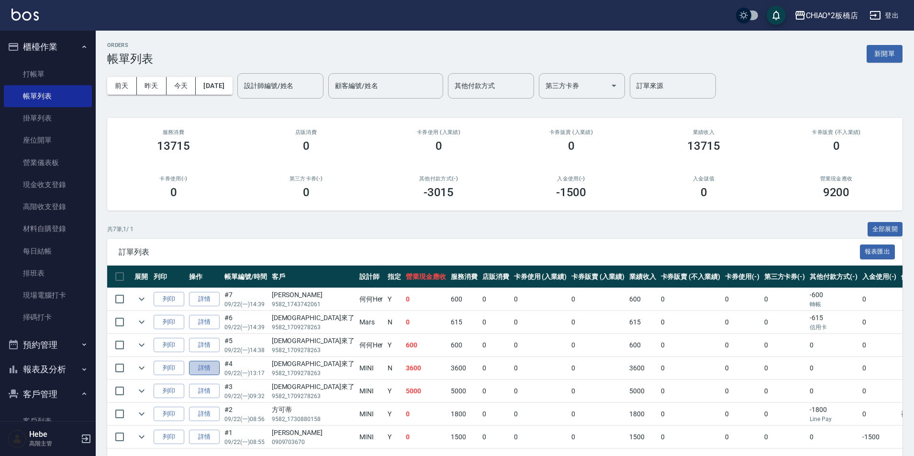
click at [208, 366] on link "詳情" at bounding box center [204, 368] width 31 height 15
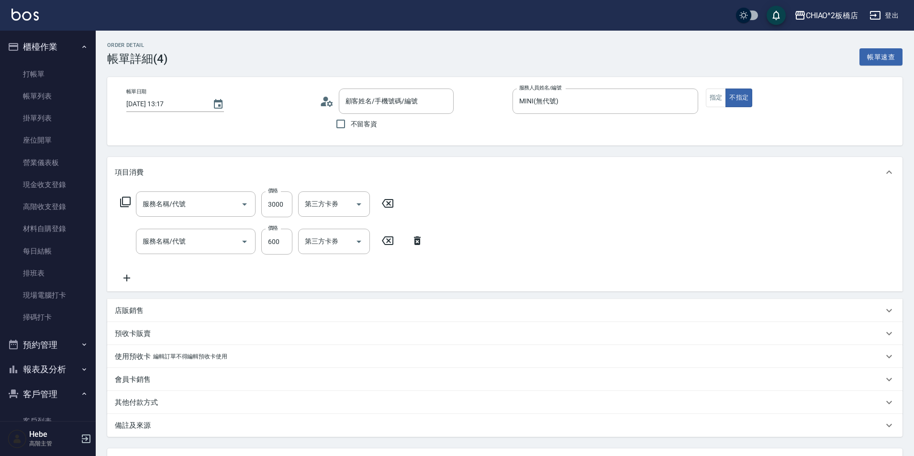
type input "[DATE] 13:17"
type input "MINI(無代號)"
type input "女生燙髮(96677)"
type input "洗剪指定600(96678)"
type input "財神爺來了/9582_1709278263/null"
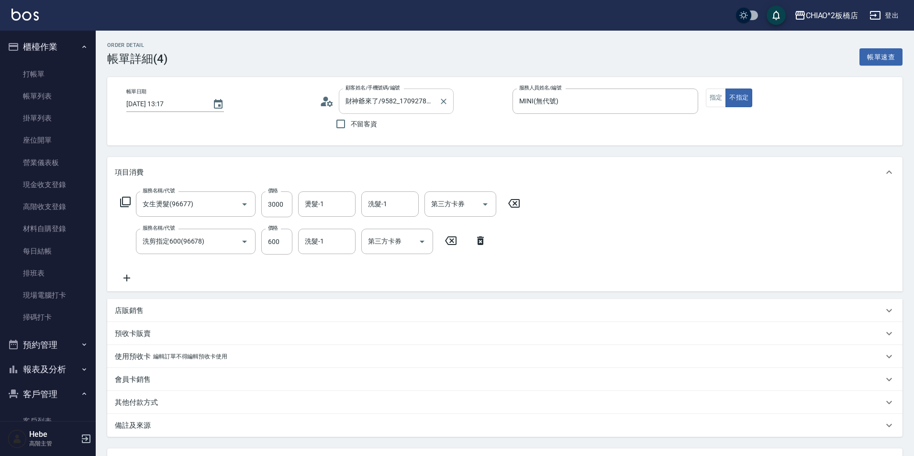
click at [431, 105] on input "財神爺來了/9582_1709278263/null" at bounding box center [389, 101] width 92 height 17
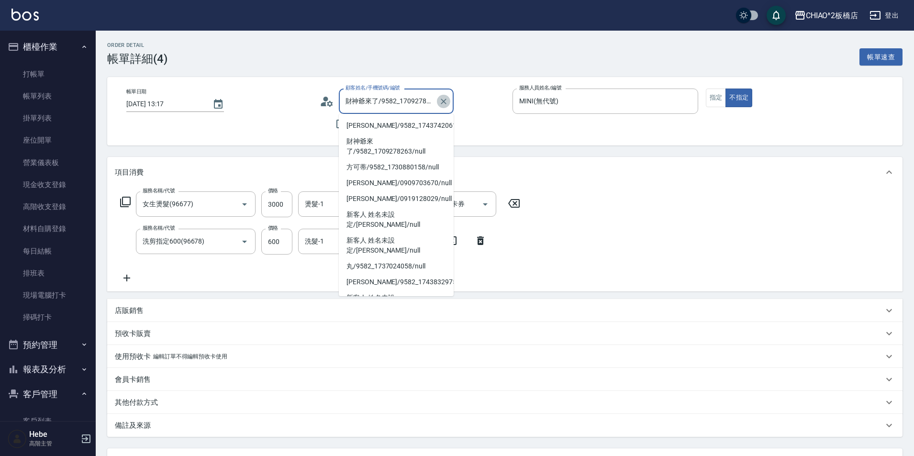
click at [441, 106] on icon "Clear" at bounding box center [444, 102] width 10 height 10
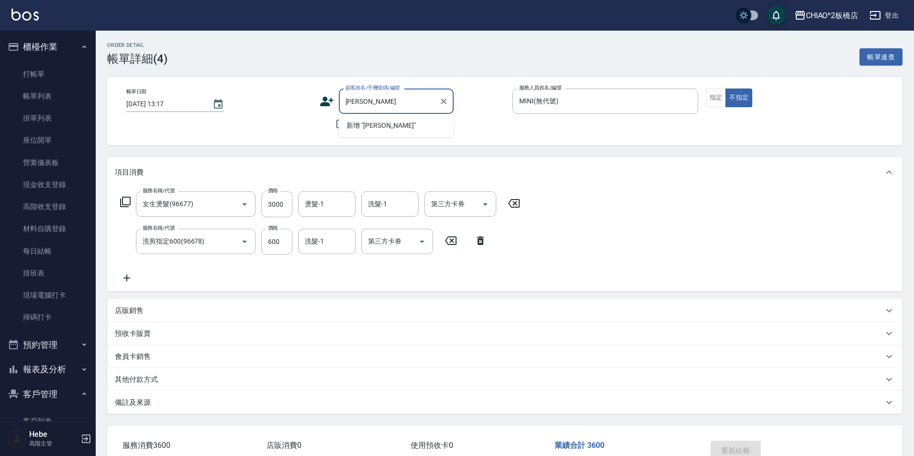
type input "[PERSON_NAME]"
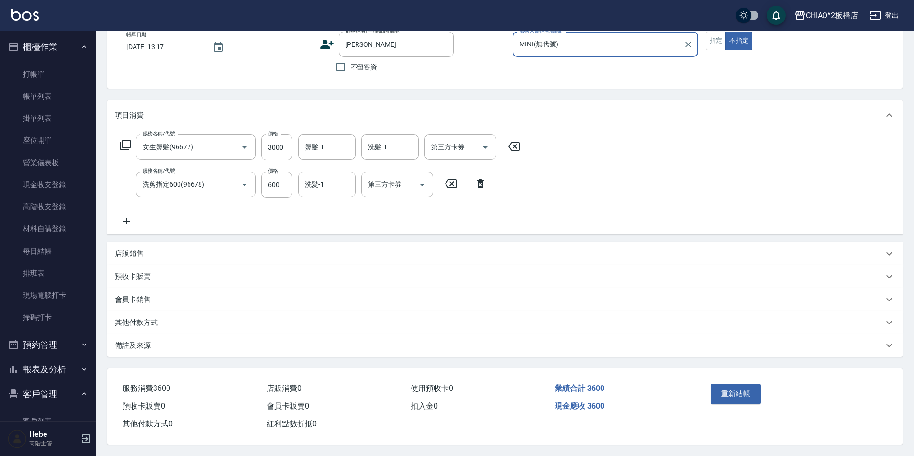
scroll to position [61, 0]
click at [154, 344] on div "備註及來源" at bounding box center [499, 346] width 768 height 10
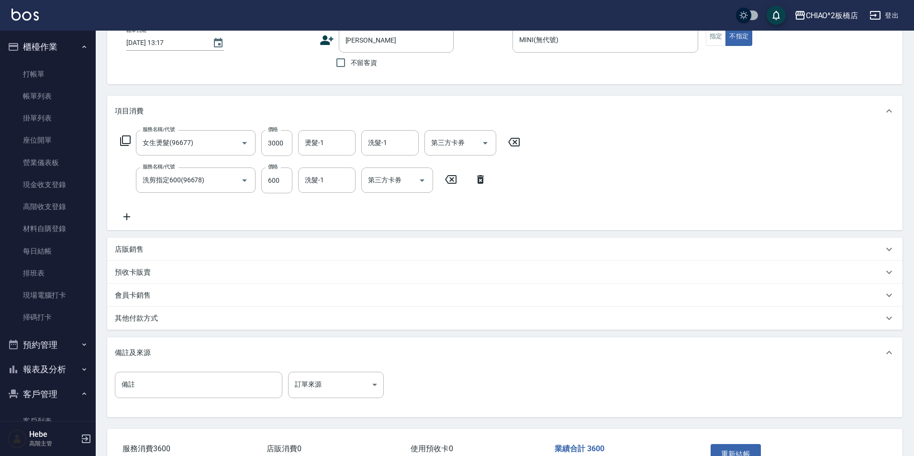
scroll to position [109, 0]
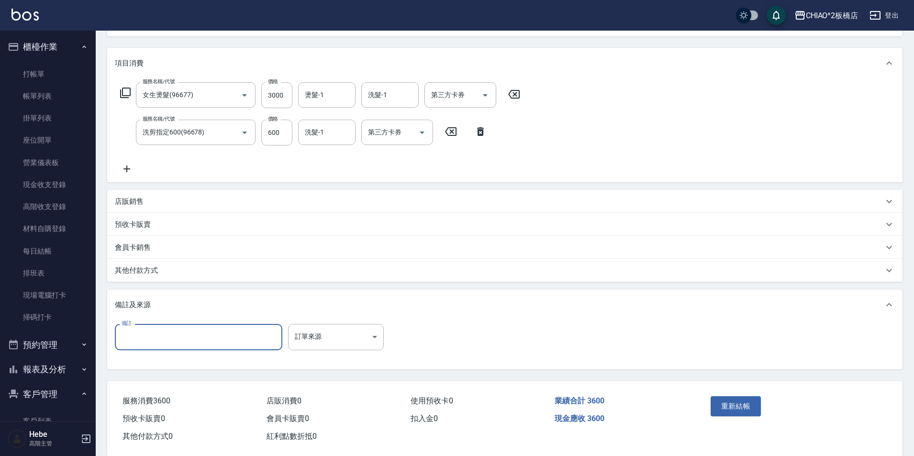
click at [158, 342] on input "備註" at bounding box center [198, 337] width 167 height 26
type input "縮毛燙。"
click at [730, 404] on button "重新結帳" at bounding box center [735, 406] width 51 height 20
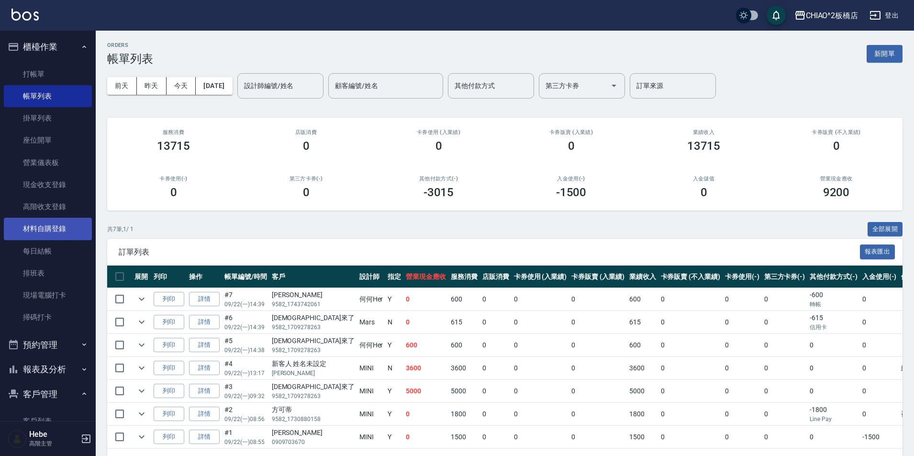
click at [55, 229] on link "材料自購登錄" at bounding box center [48, 229] width 88 height 22
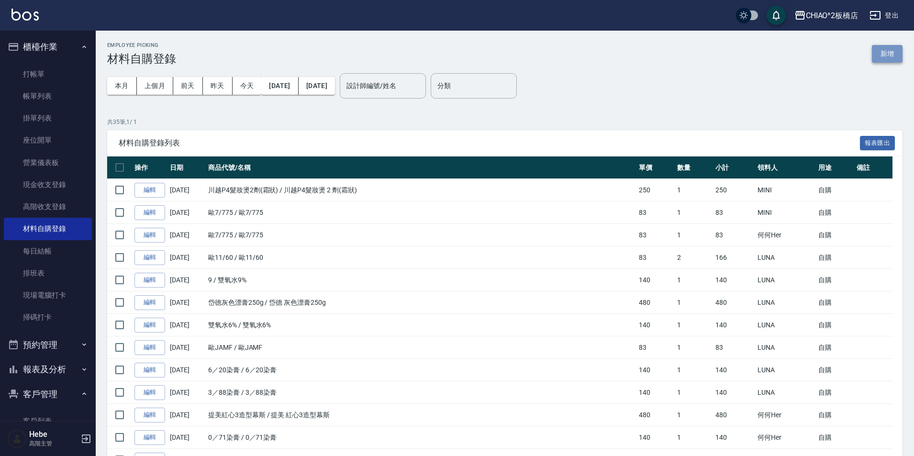
click at [894, 58] on button "新增" at bounding box center [886, 54] width 31 height 18
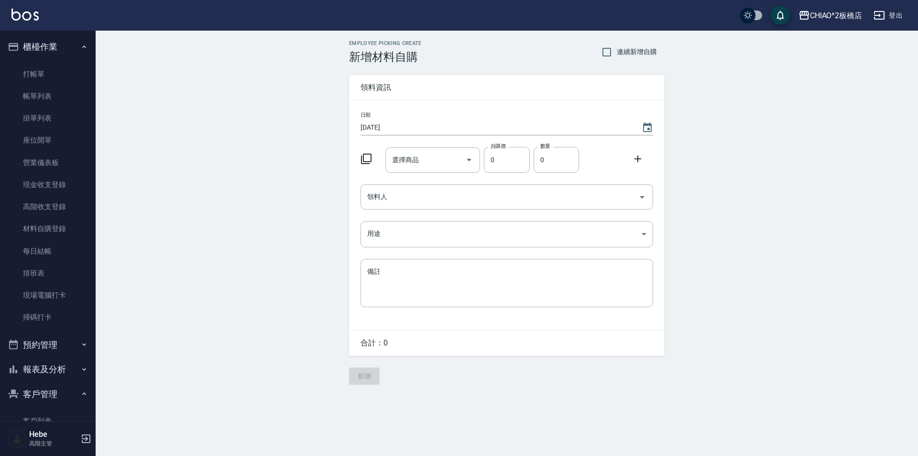
click at [372, 160] on icon at bounding box center [366, 159] width 11 height 11
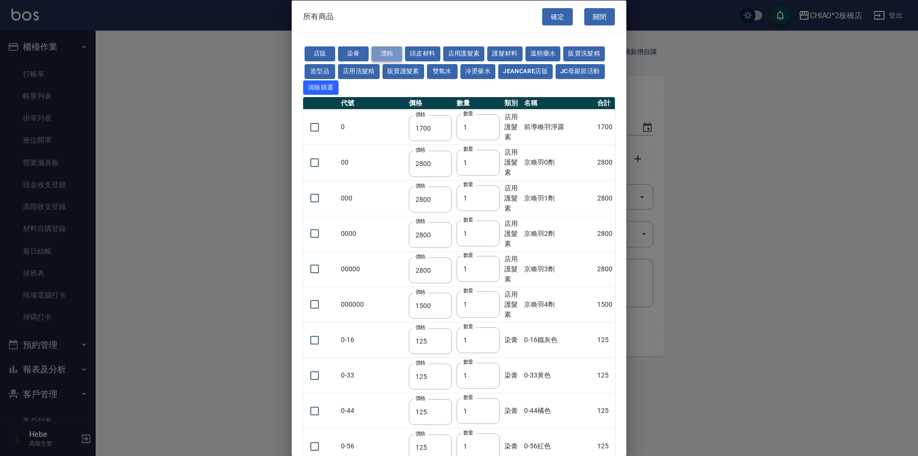
click at [382, 51] on button "漂粉" at bounding box center [387, 53] width 31 height 15
type input "400"
type input "480"
type input "360"
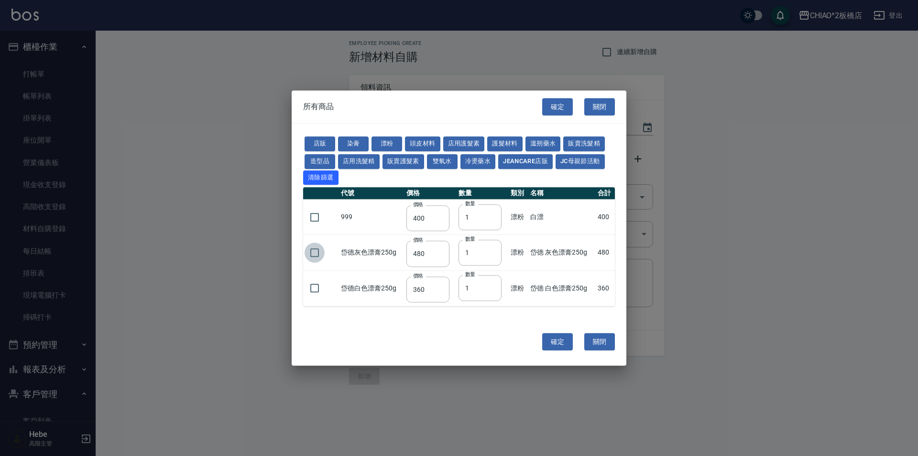
click at [320, 254] on input "checkbox" at bounding box center [315, 252] width 20 height 20
checkbox input "true"
click at [553, 344] on button "確定" at bounding box center [557, 342] width 31 height 18
type input "岱德 灰色漂膏250g"
type input "480"
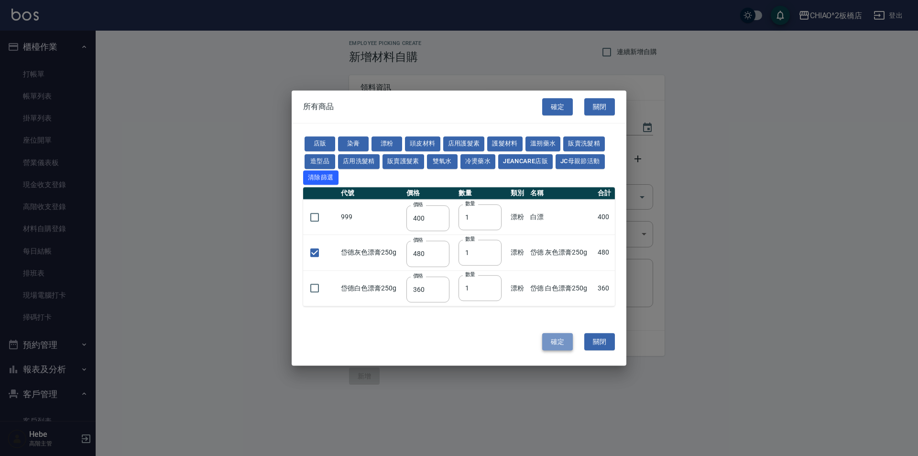
type input "1"
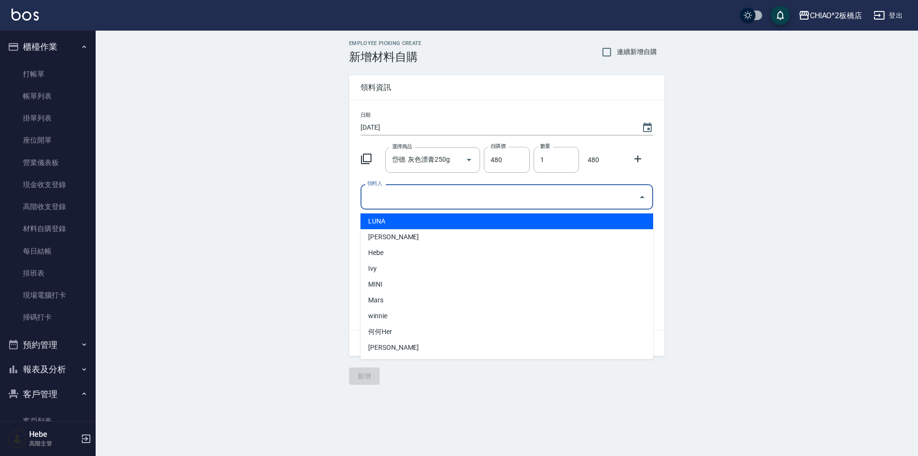
click at [548, 192] on input "領料人" at bounding box center [500, 196] width 270 height 17
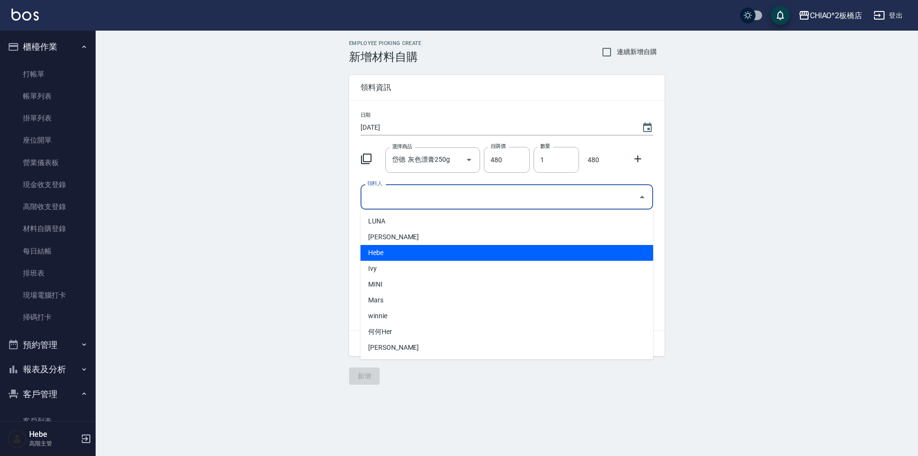
click at [425, 250] on li "Hebe" at bounding box center [507, 253] width 293 height 16
type input "Hebe"
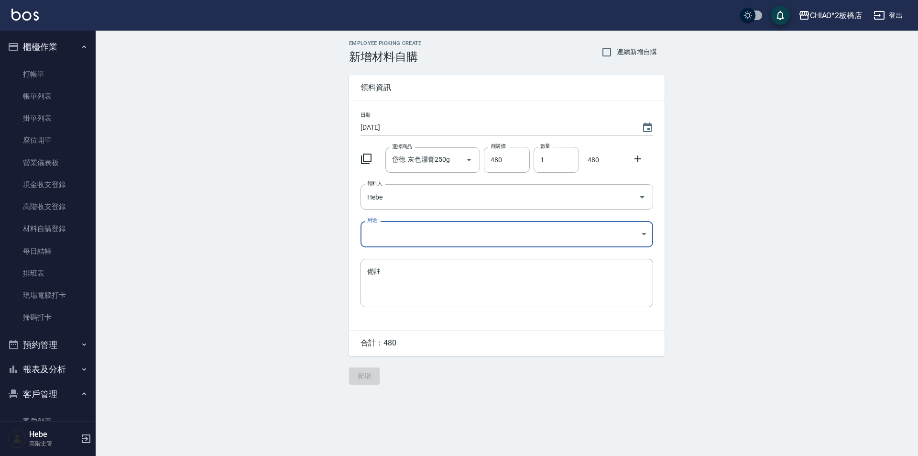
click at [424, 236] on body "CHIAO^2板橋店 登出 櫃檯作業 打帳單 帳單列表 掛單列表 座位開單 營業儀表板 現金收支登錄 高階收支登錄 材料自購登錄 每日結帳 排班表 現場電腦打…" at bounding box center [459, 228] width 918 height 456
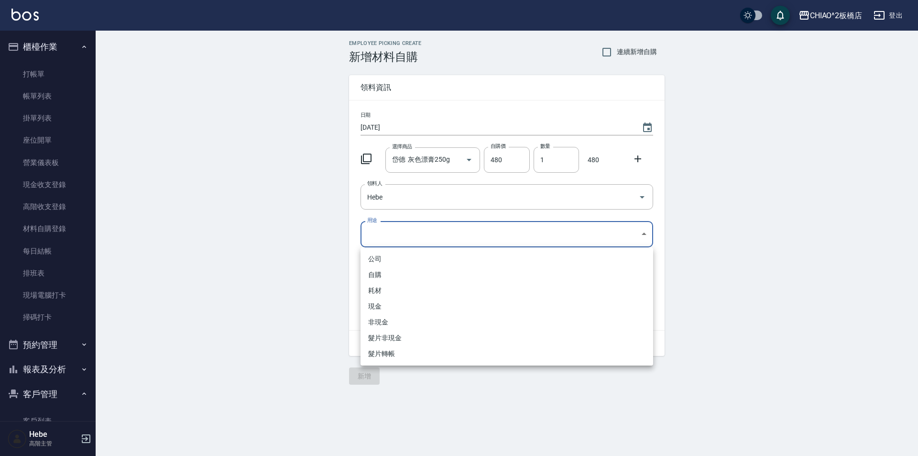
click at [419, 278] on li "自購" at bounding box center [507, 275] width 293 height 16
type input "自購"
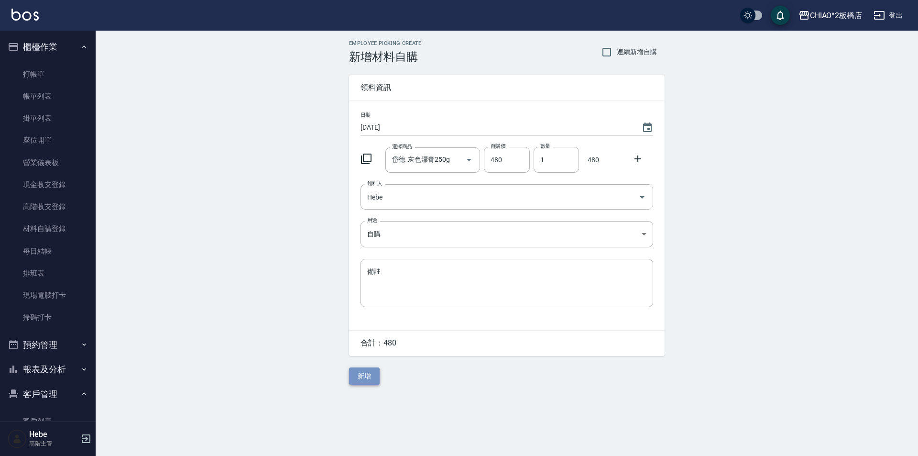
click at [370, 378] on button "新增" at bounding box center [364, 376] width 31 height 18
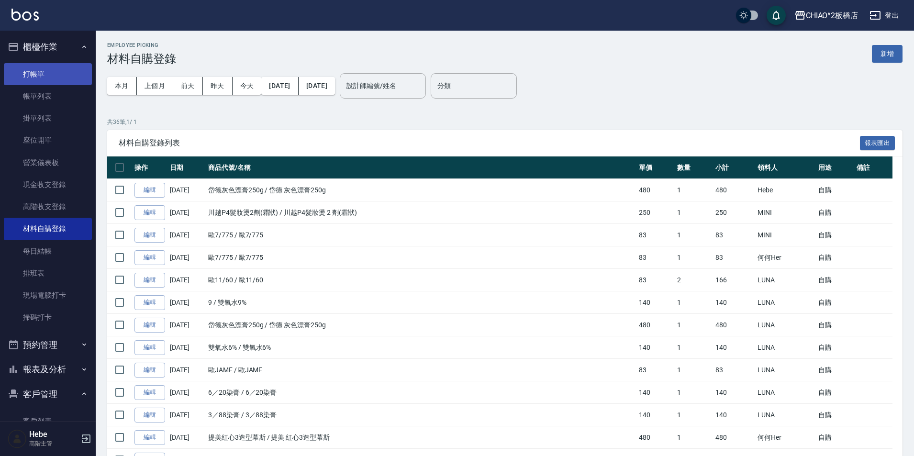
click at [41, 82] on link "打帳單" at bounding box center [48, 74] width 88 height 22
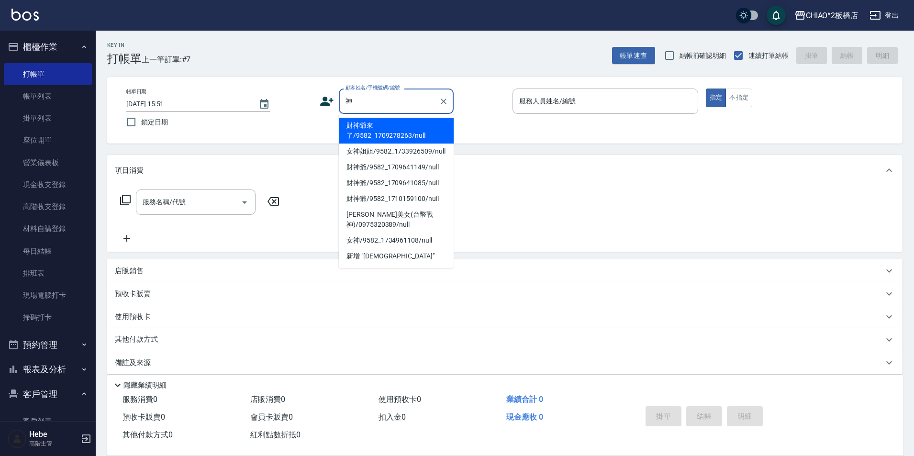
click at [420, 125] on li "財神爺來了/9582_1709278263/null" at bounding box center [396, 131] width 115 height 26
type input "財神爺來了/9582_1709278263/null"
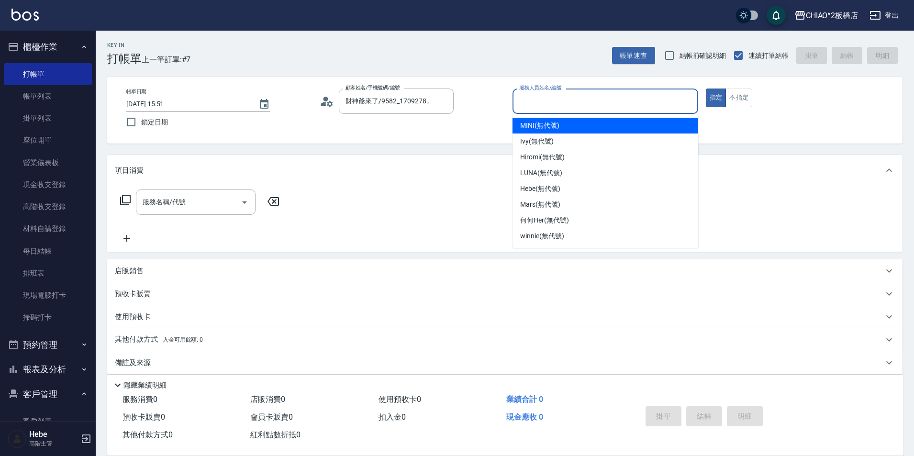
click at [543, 109] on input "服務人員姓名/編號" at bounding box center [605, 101] width 177 height 17
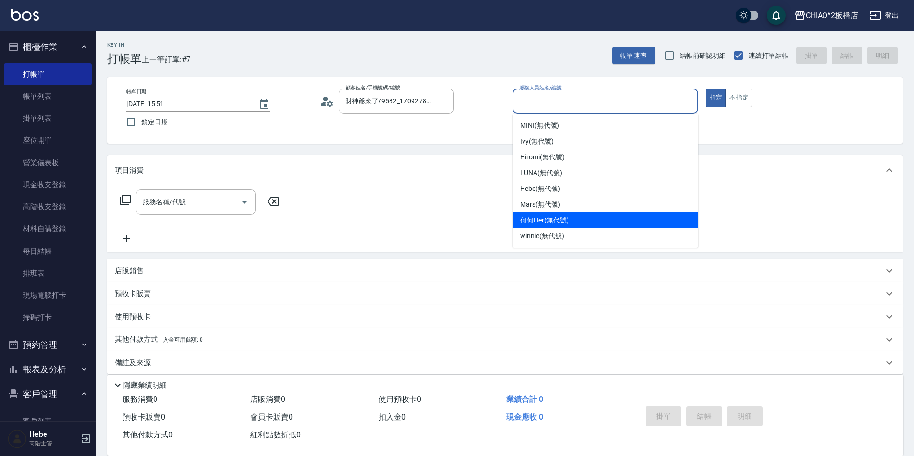
click at [559, 215] on span "何何Her (無代號)" at bounding box center [544, 220] width 49 height 10
type input "何何Her (無代號)"
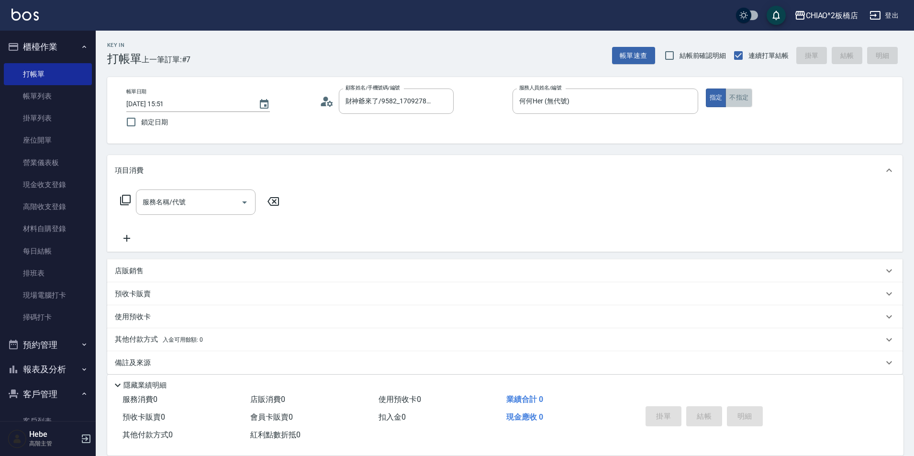
click at [727, 99] on button "不指定" at bounding box center [738, 97] width 27 height 19
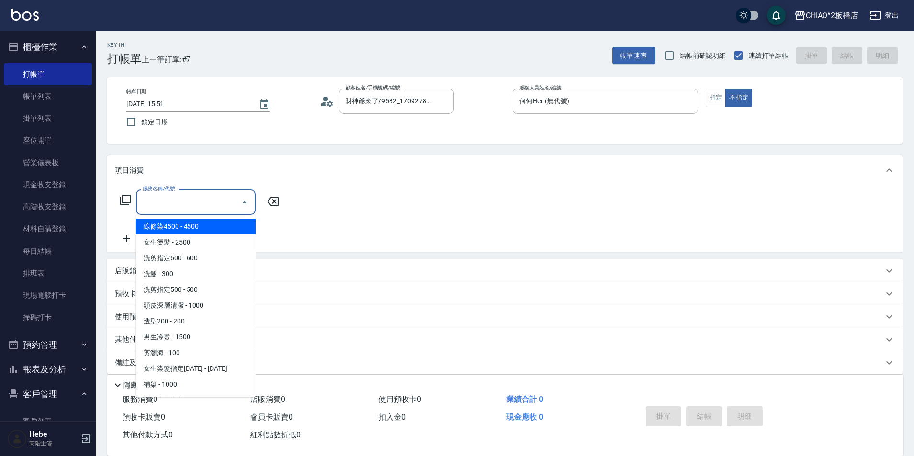
click at [189, 205] on input "服務名稱/代號" at bounding box center [188, 202] width 97 height 17
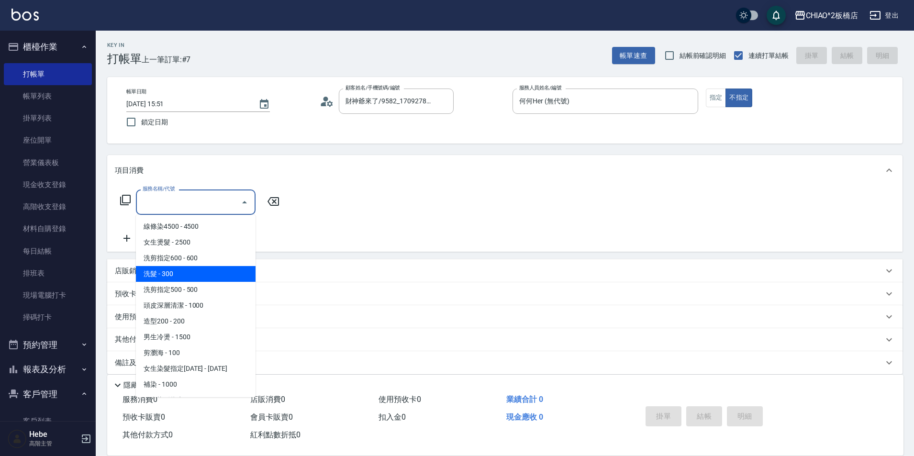
click at [192, 273] on span "洗髮 - 300" at bounding box center [196, 274] width 120 height 16
type input "洗髮(96679)"
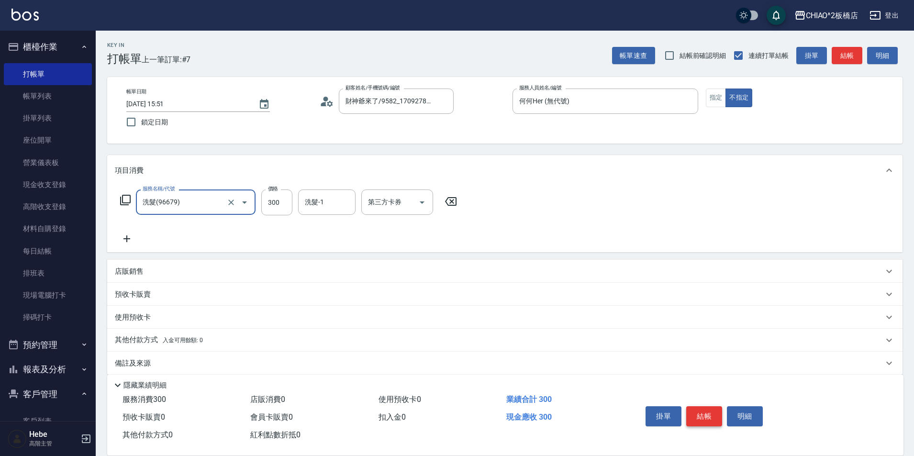
click at [697, 419] on button "結帳" at bounding box center [704, 416] width 36 height 20
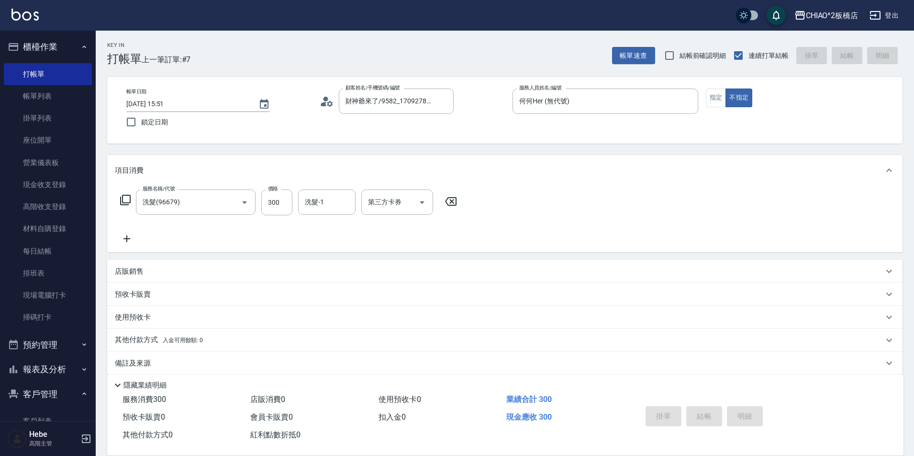
type input "[DATE] 15:52"
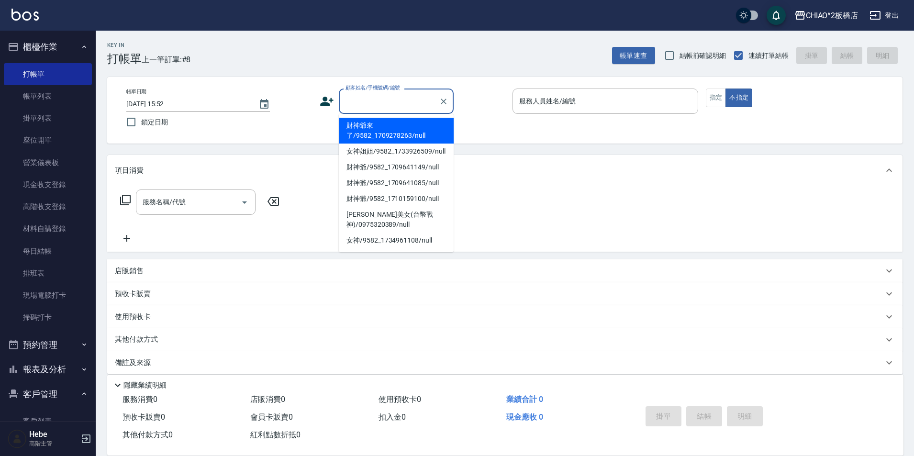
click at [549, 192] on div "服務名稱/代號 服務名稱/代號" at bounding box center [504, 219] width 795 height 66
click at [394, 102] on input "顧客姓名/手機號碼/編號" at bounding box center [389, 101] width 92 height 17
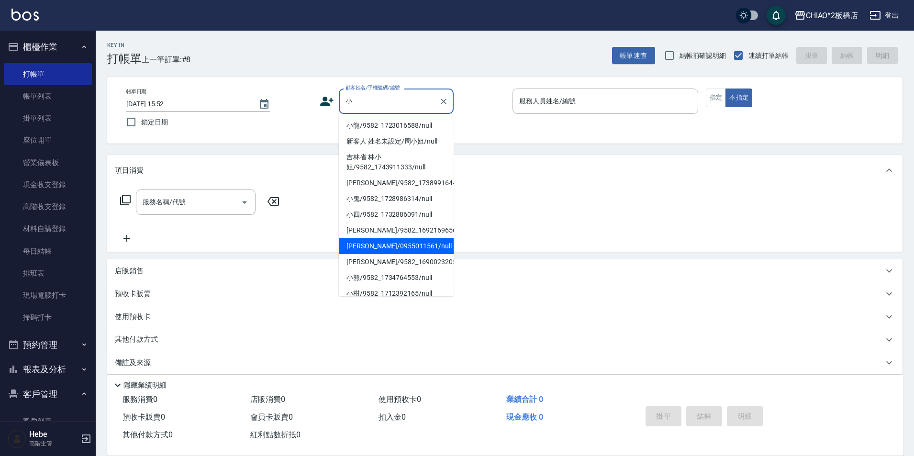
click at [411, 244] on li "[PERSON_NAME]/0955011561/null" at bounding box center [396, 246] width 115 height 16
type input "[PERSON_NAME]/0955011561/null"
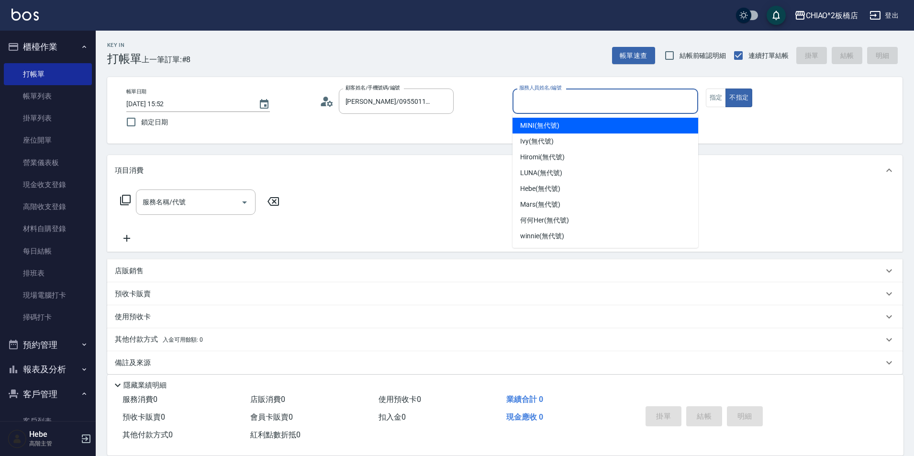
click at [595, 106] on input "服務人員姓名/編號" at bounding box center [605, 101] width 177 height 17
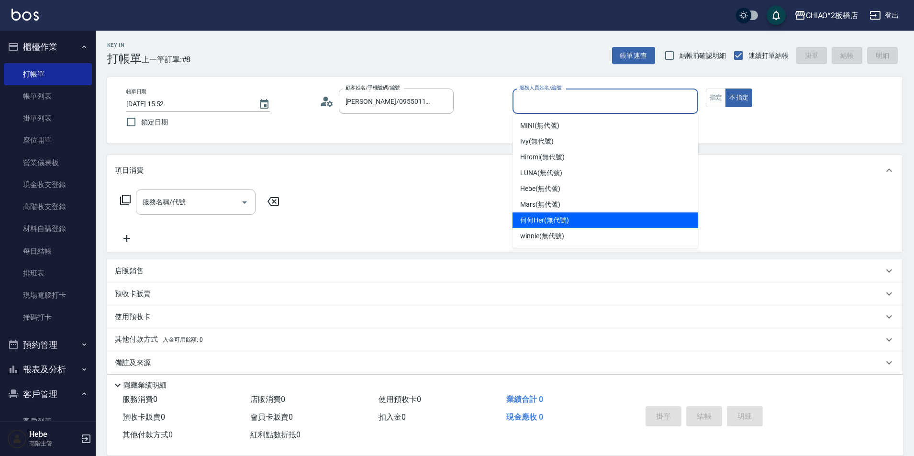
click at [561, 217] on span "何何Her (無代號)" at bounding box center [544, 220] width 49 height 10
type input "何何Her (無代號)"
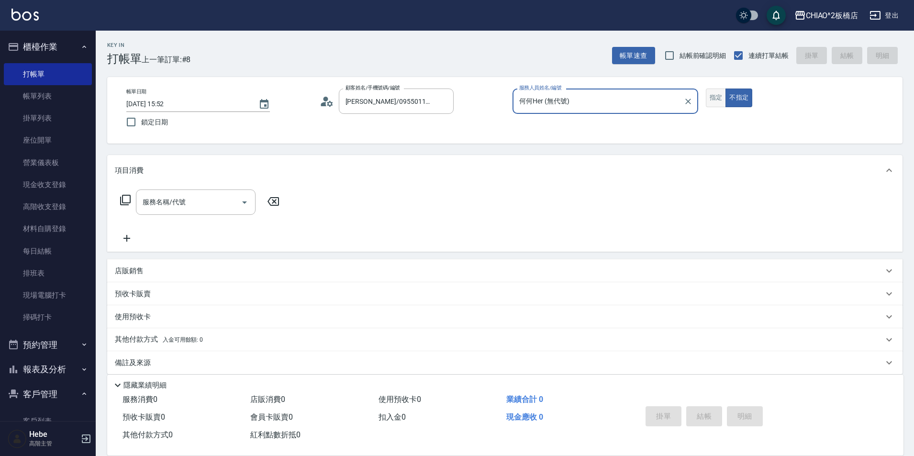
click at [721, 102] on button "指定" at bounding box center [715, 97] width 21 height 19
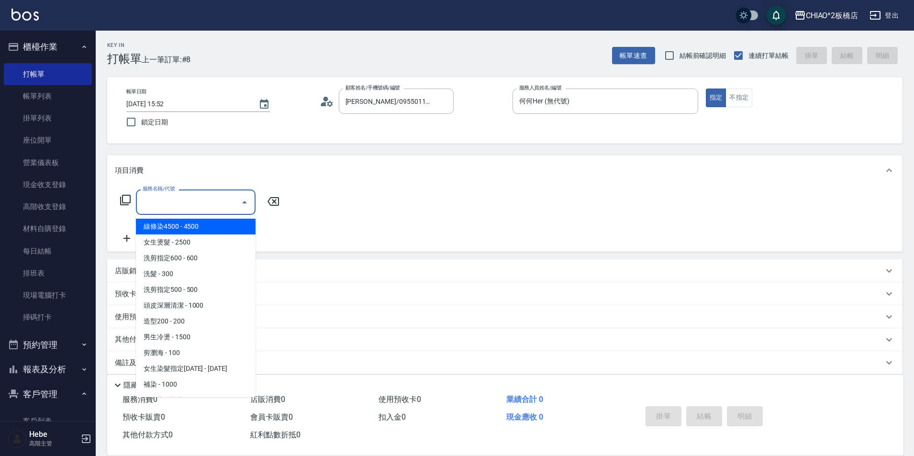
click at [186, 206] on input "服務名稱/代號" at bounding box center [188, 202] width 97 height 17
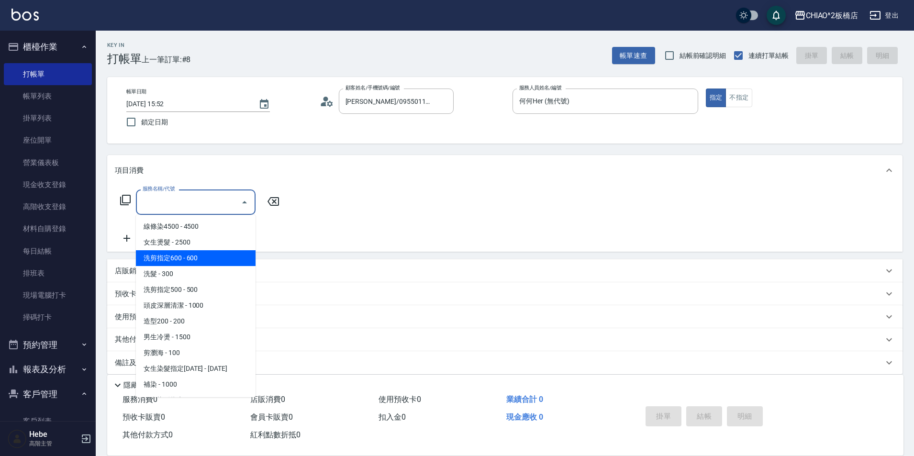
click at [204, 255] on span "洗剪指定600 - 600" at bounding box center [196, 258] width 120 height 16
type input "洗剪指定600(96678)"
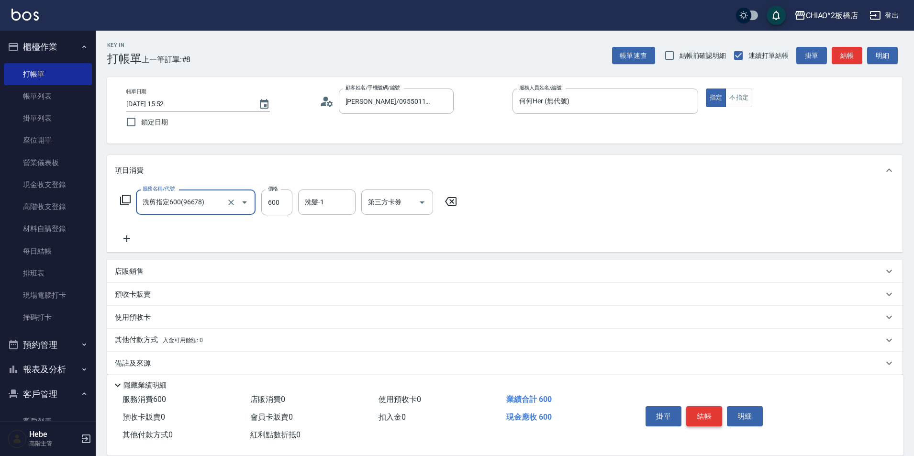
click at [702, 410] on button "結帳" at bounding box center [704, 416] width 36 height 20
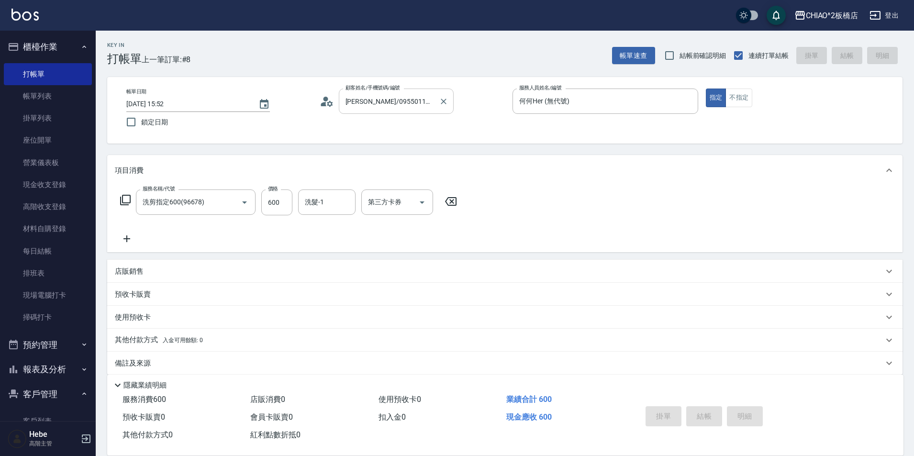
type input "[DATE] 16:18"
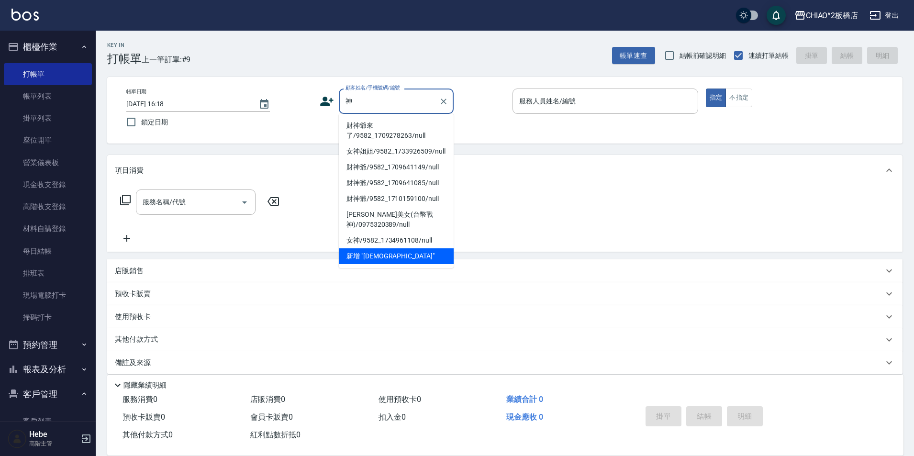
drag, startPoint x: 389, startPoint y: 130, endPoint x: 537, endPoint y: 113, distance: 148.7
click at [389, 131] on li "財神爺來了/9582_1709278263/null" at bounding box center [396, 131] width 115 height 26
type input "財神爺來了/9582_1709278263/null"
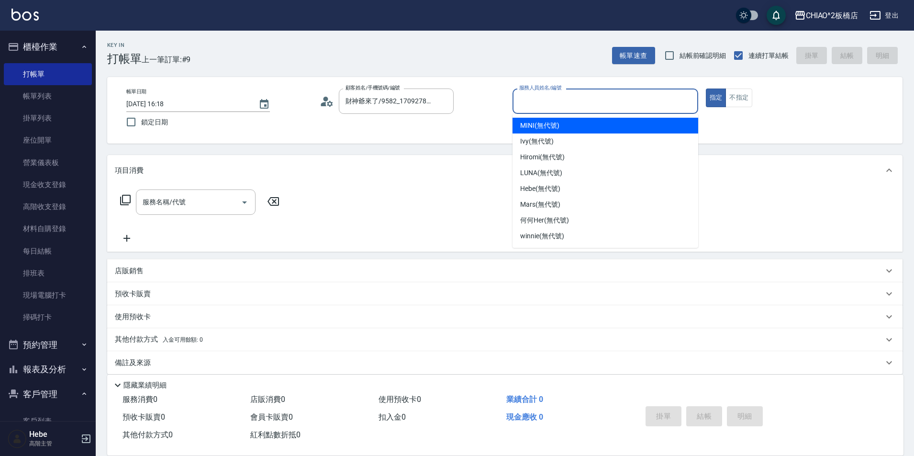
click at [540, 106] on input "服務人員姓名/編號" at bounding box center [605, 101] width 177 height 17
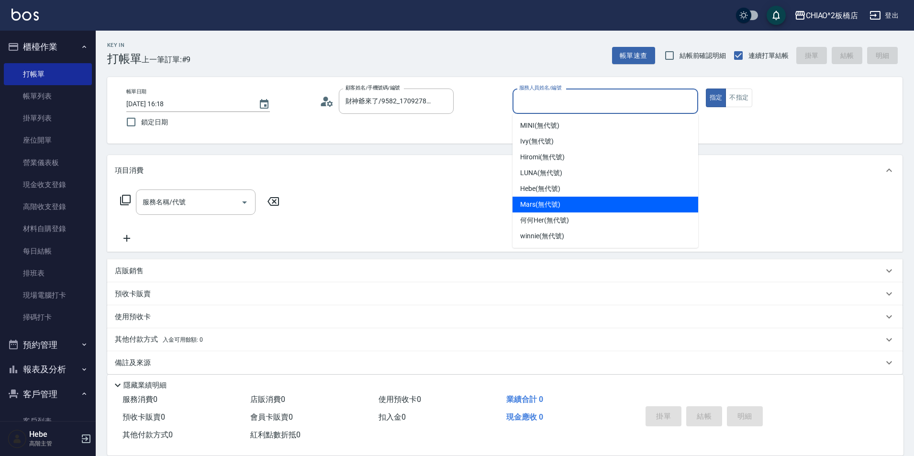
click at [554, 202] on span "Mars (無代號)" at bounding box center [540, 204] width 40 height 10
type input "Mars(無代號)"
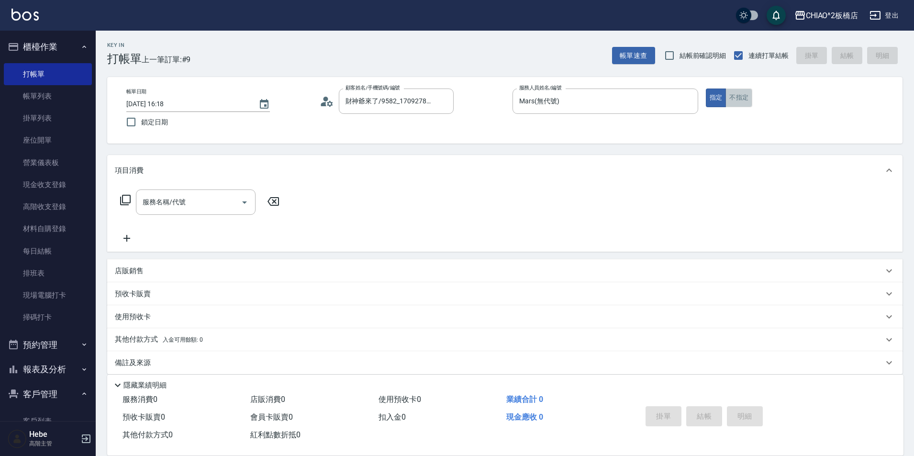
click at [738, 98] on button "不指定" at bounding box center [738, 97] width 27 height 19
click at [221, 202] on input "服務名稱/代號" at bounding box center [188, 202] width 97 height 17
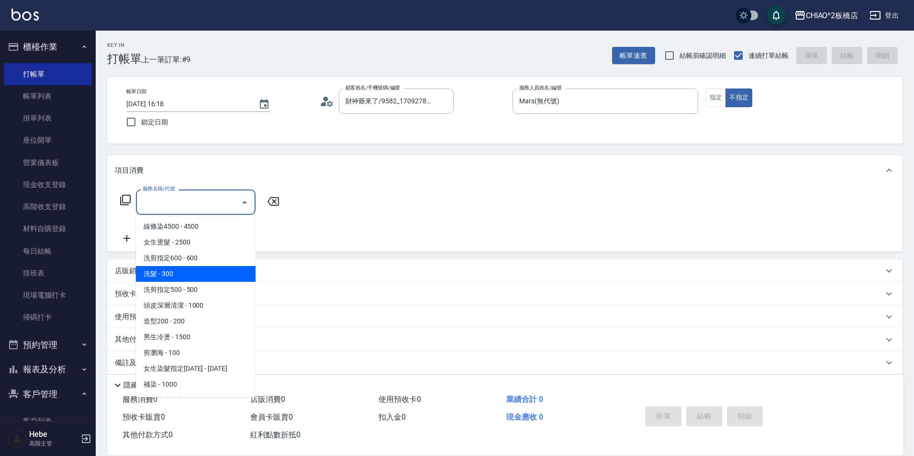
click at [189, 272] on span "洗髮 - 300" at bounding box center [196, 274] width 120 height 16
type input "洗髮(96679)"
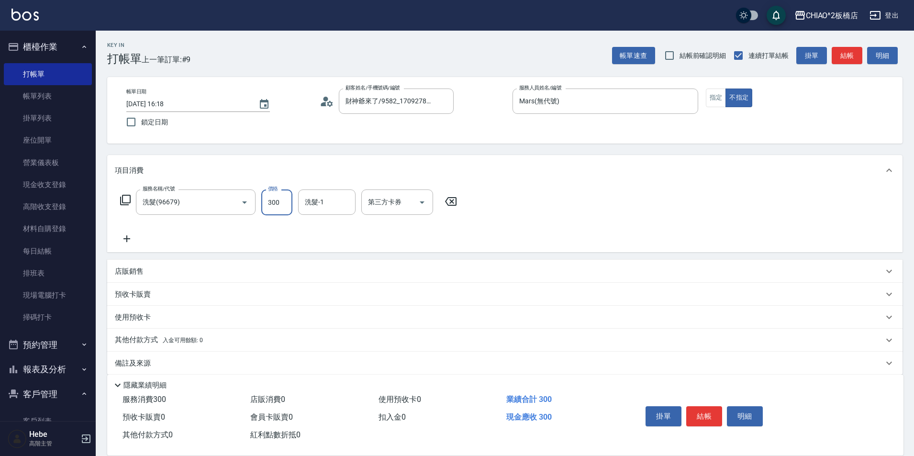
drag, startPoint x: 272, startPoint y: 212, endPoint x: 275, endPoint y: 207, distance: 6.1
click at [272, 212] on input "300" at bounding box center [276, 202] width 31 height 26
type input "500"
click at [692, 412] on button "結帳" at bounding box center [704, 416] width 36 height 20
